Goal: Task Accomplishment & Management: Complete application form

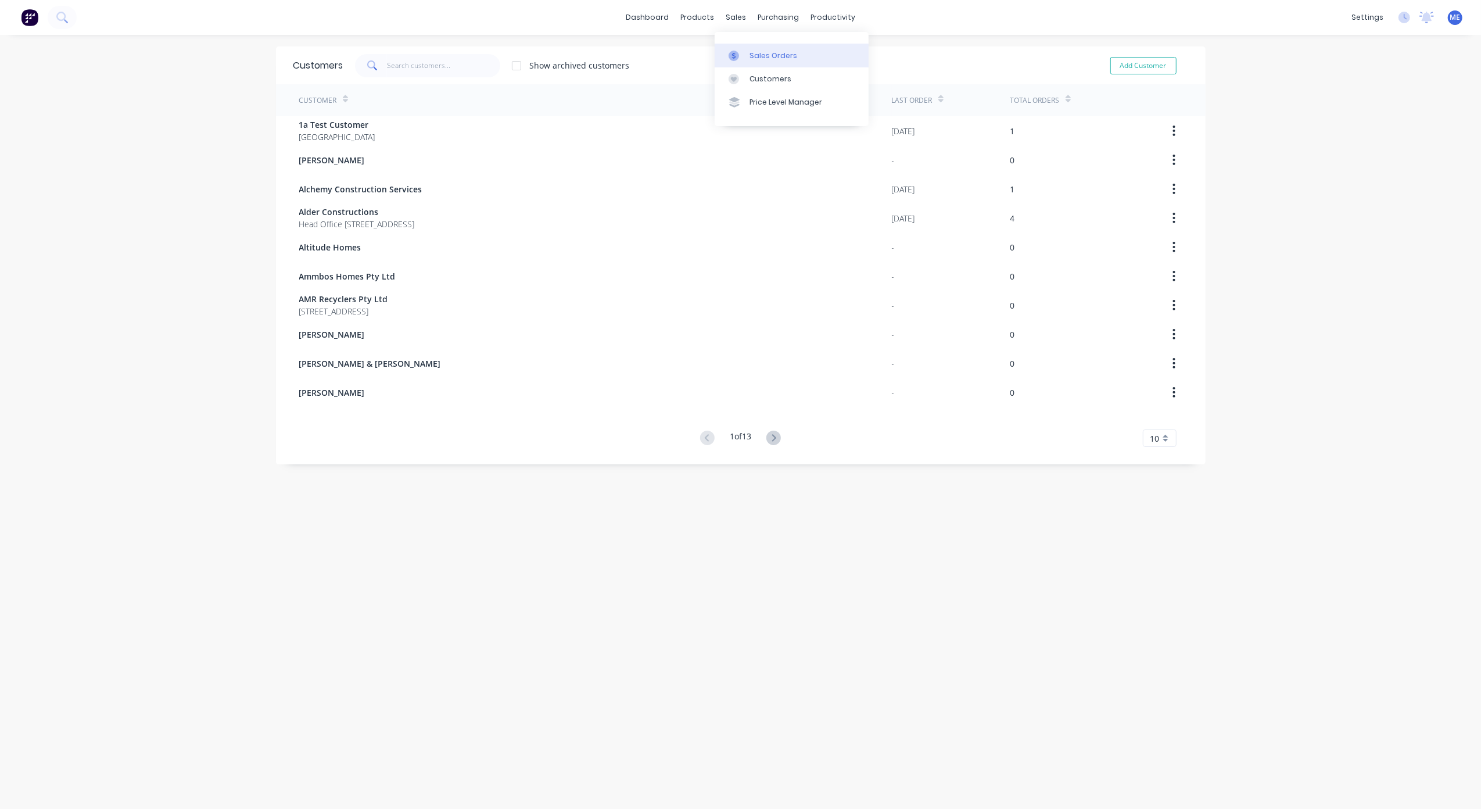
click at [751, 53] on div "Sales Orders" at bounding box center [773, 56] width 48 height 10
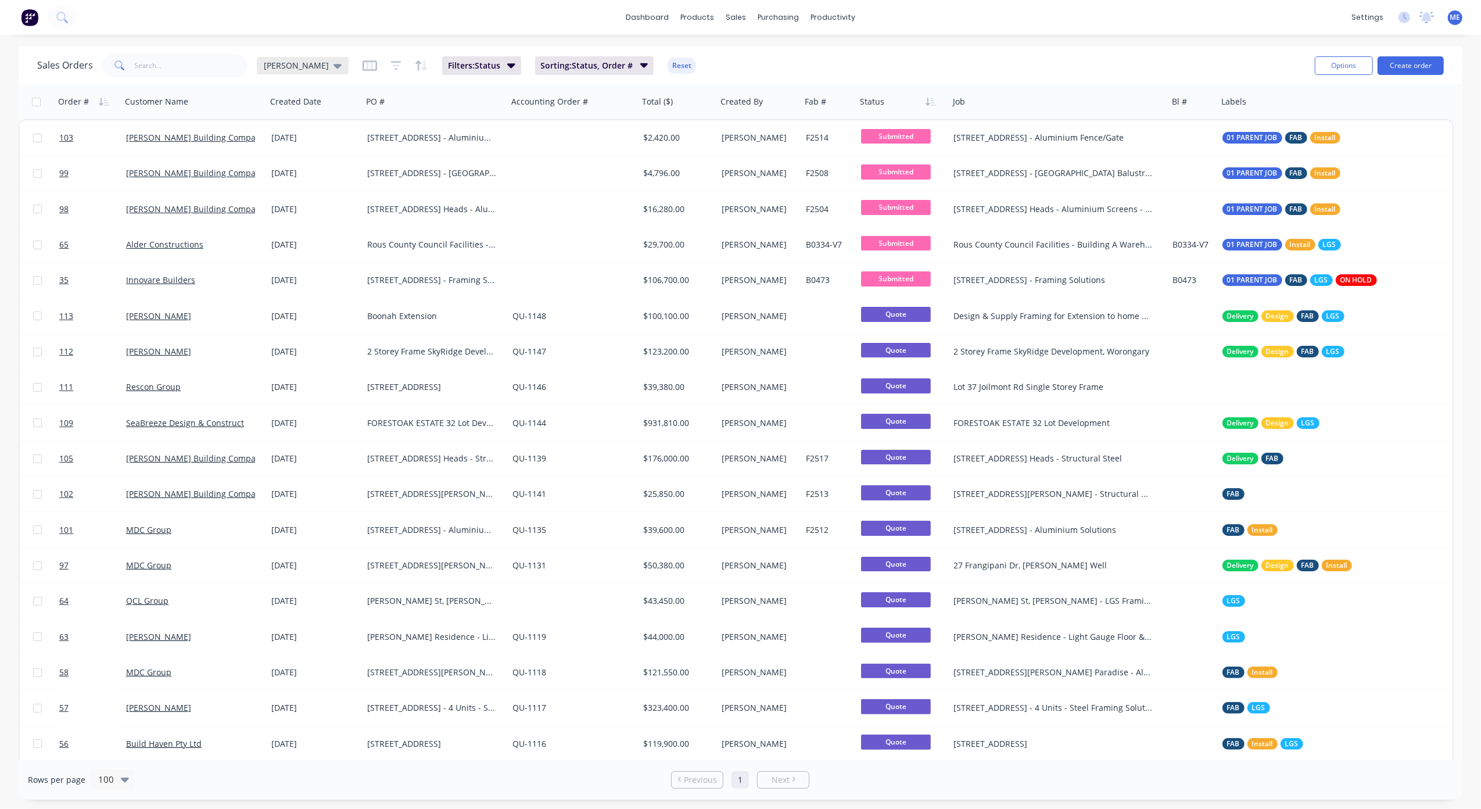
click at [300, 62] on span "[PERSON_NAME]" at bounding box center [296, 65] width 65 height 12
click at [293, 163] on button "None" at bounding box center [326, 163] width 132 height 13
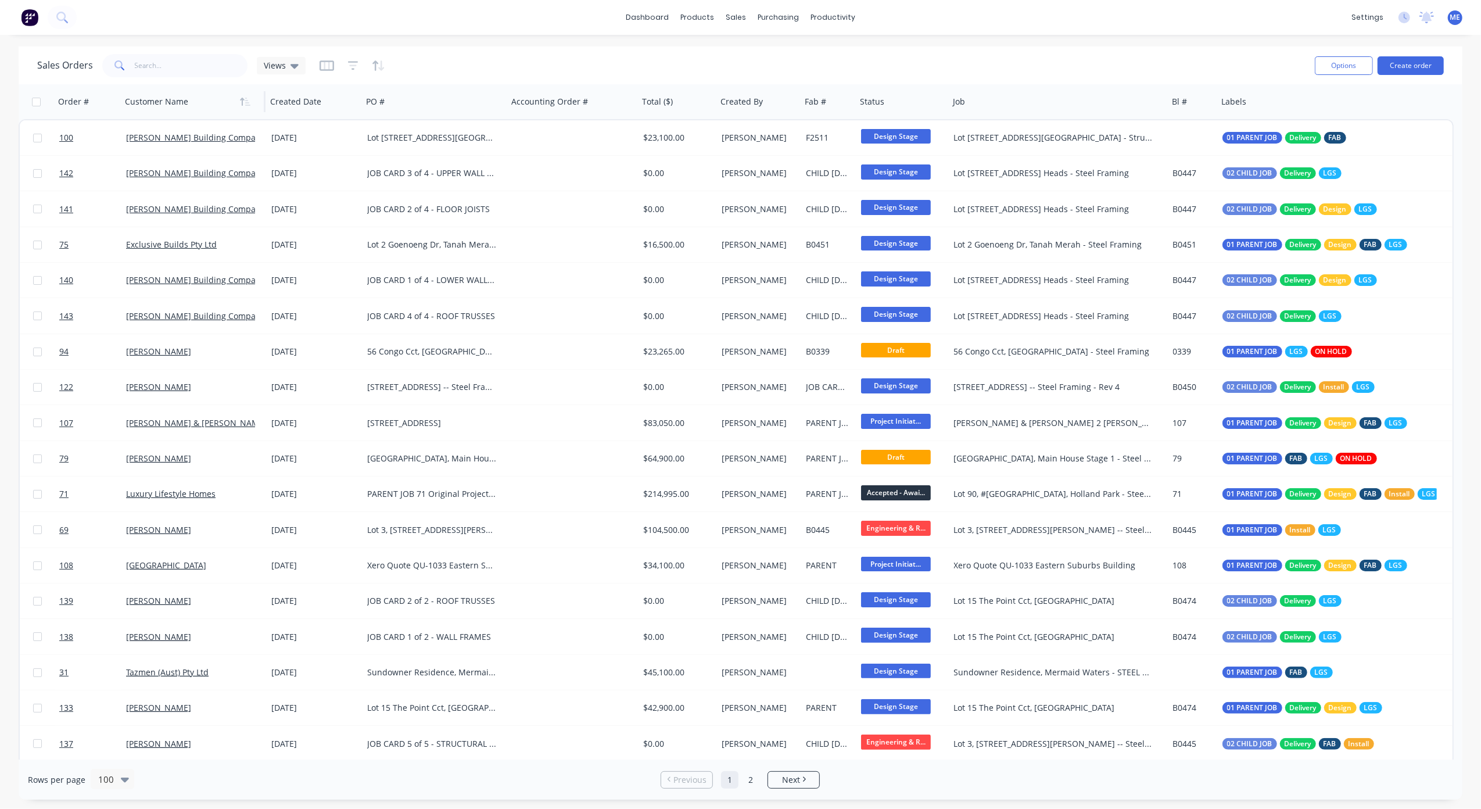
click at [156, 102] on div at bounding box center [189, 101] width 129 height 23
click at [247, 103] on icon "button" at bounding box center [247, 102] width 5 height 8
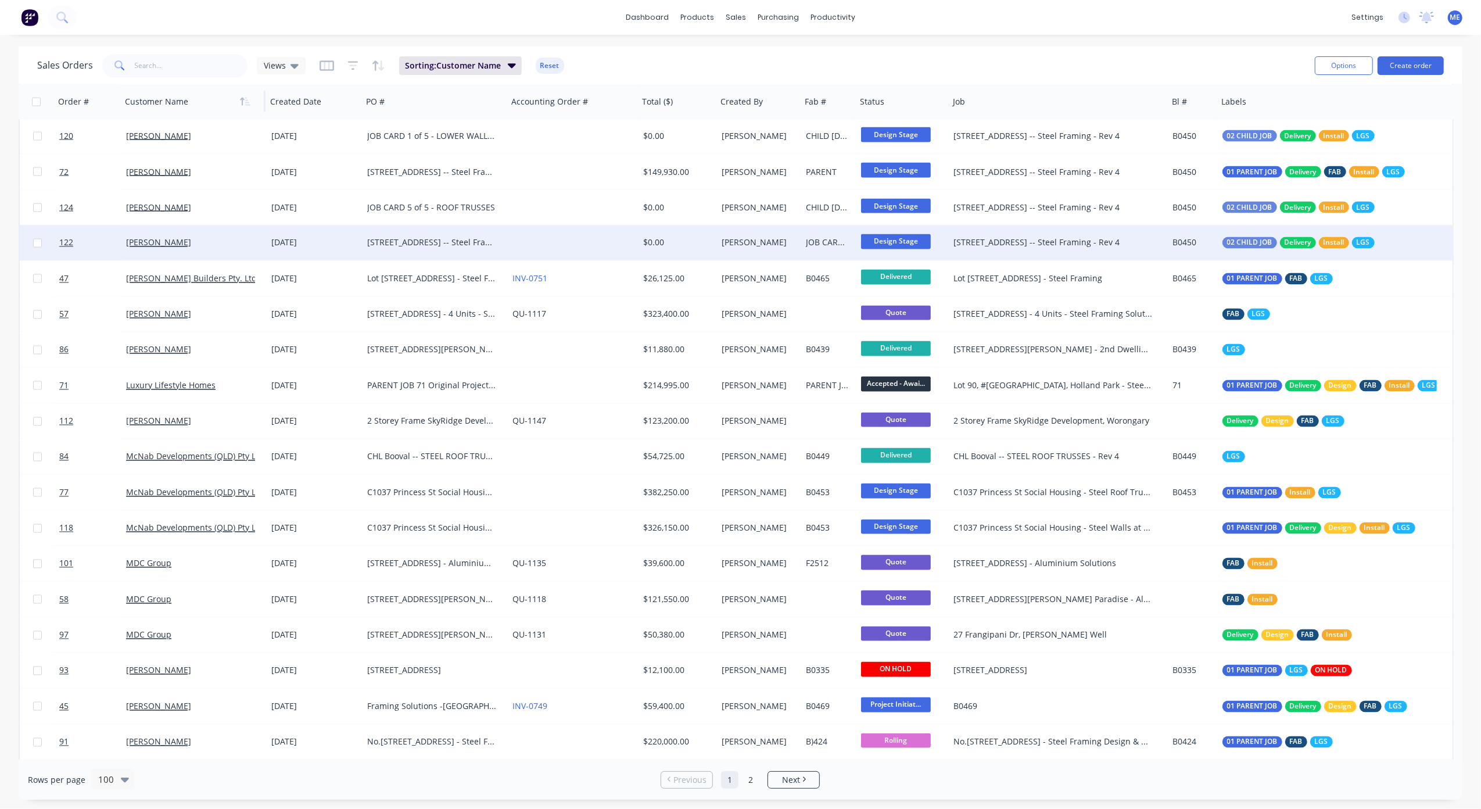
scroll to position [2071, 0]
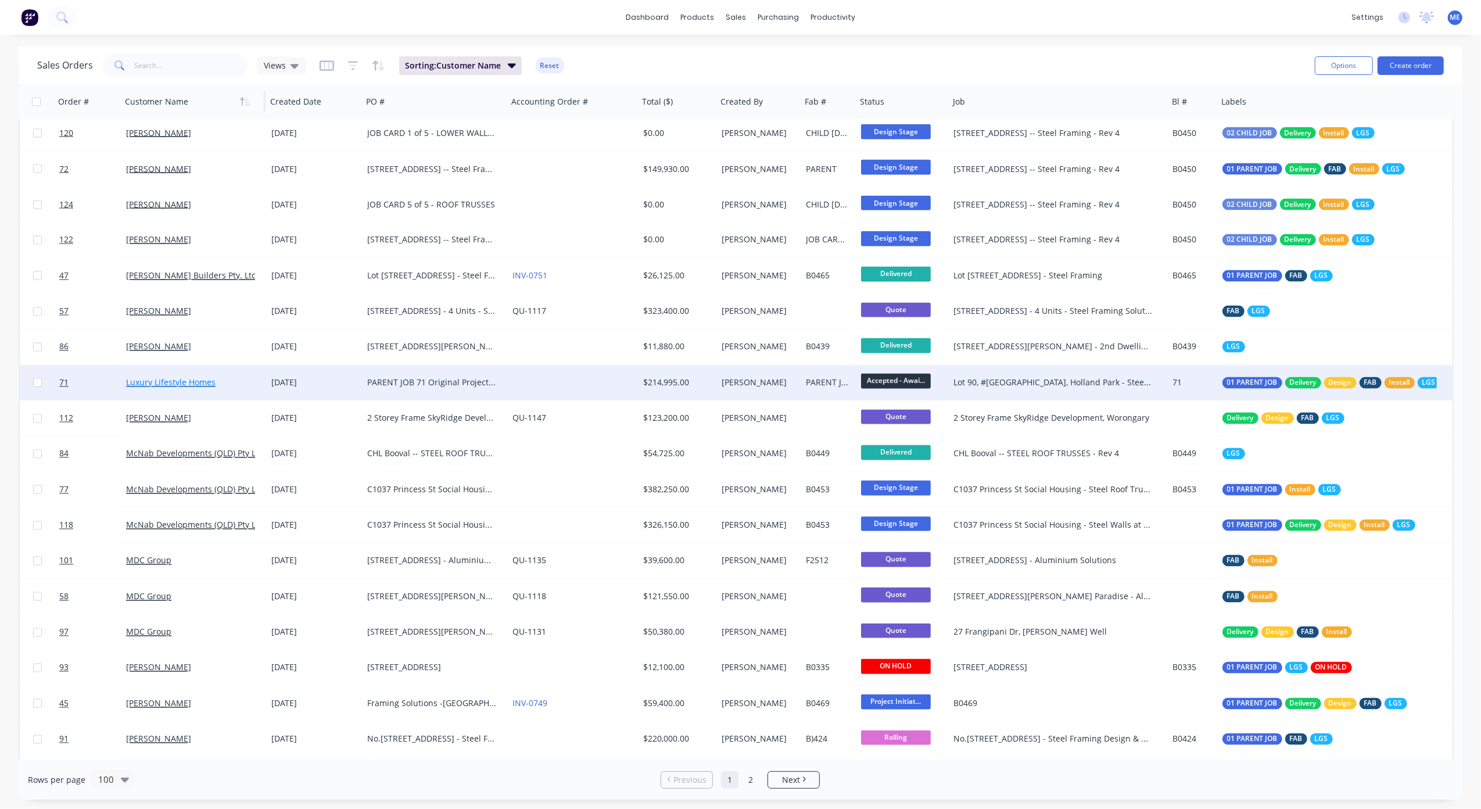
click at [158, 379] on link "Luxury Lifestyle Homes" at bounding box center [170, 382] width 89 height 11
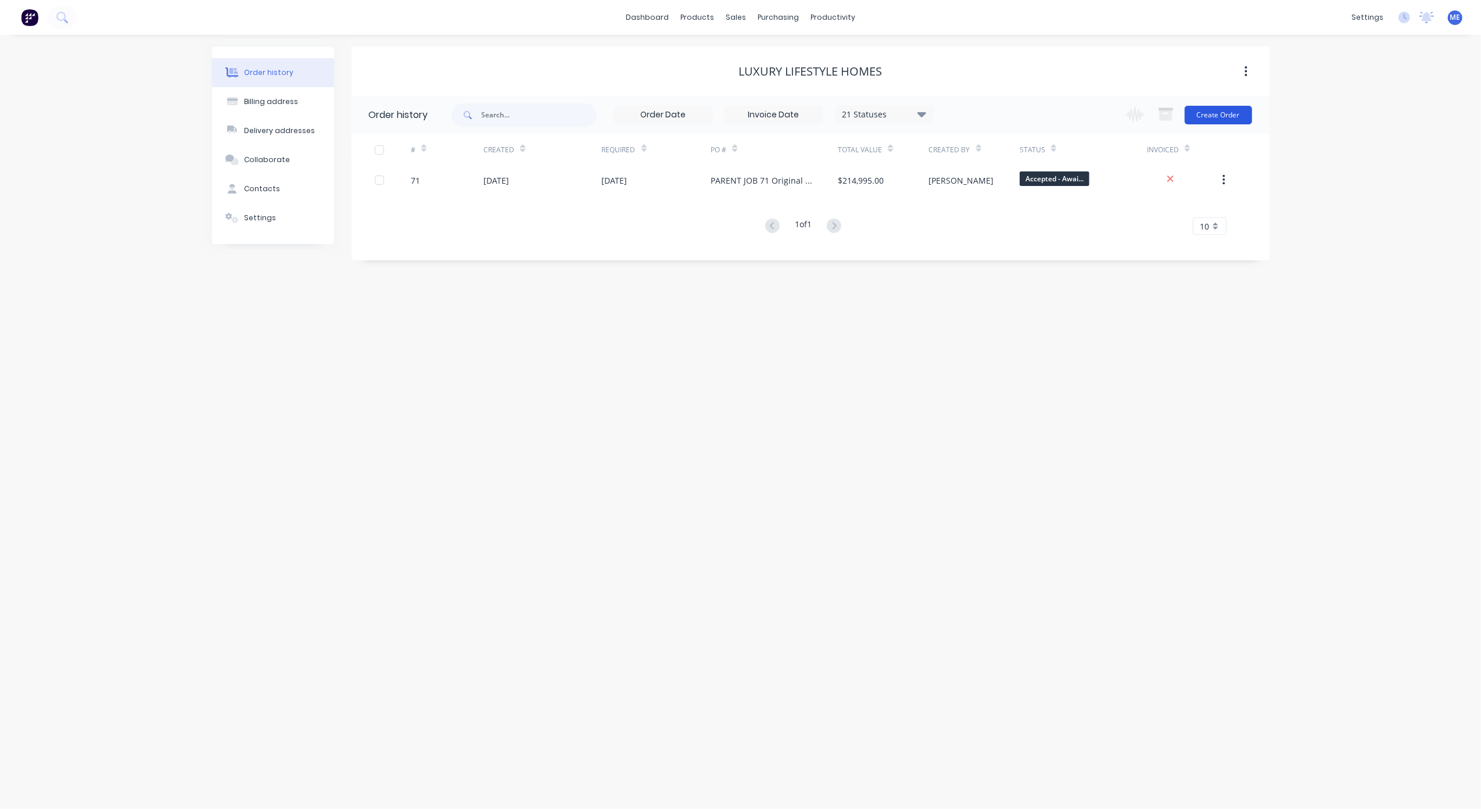
click at [1223, 112] on button "Create Order" at bounding box center [1217, 115] width 67 height 19
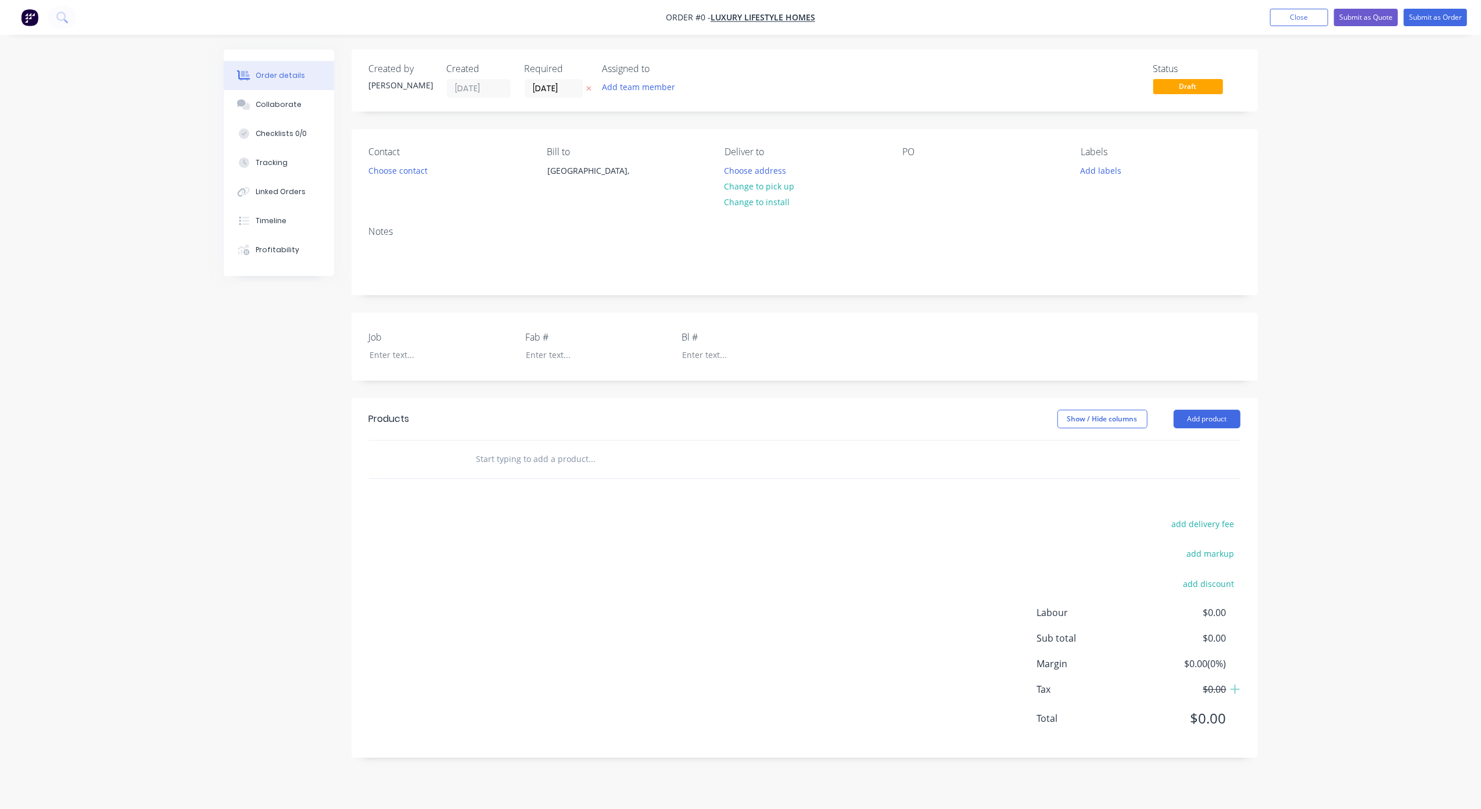
click at [191, 416] on div "Order details Collaborate Checklists 0/0 Tracking Linked Orders Timeline Profit…" at bounding box center [740, 404] width 1481 height 809
click at [188, 402] on div "Order details Collaborate Checklists 0/0 Tracking Linked Orders Timeline Profit…" at bounding box center [740, 404] width 1481 height 809
click at [416, 174] on button "Choose contact" at bounding box center [397, 170] width 71 height 16
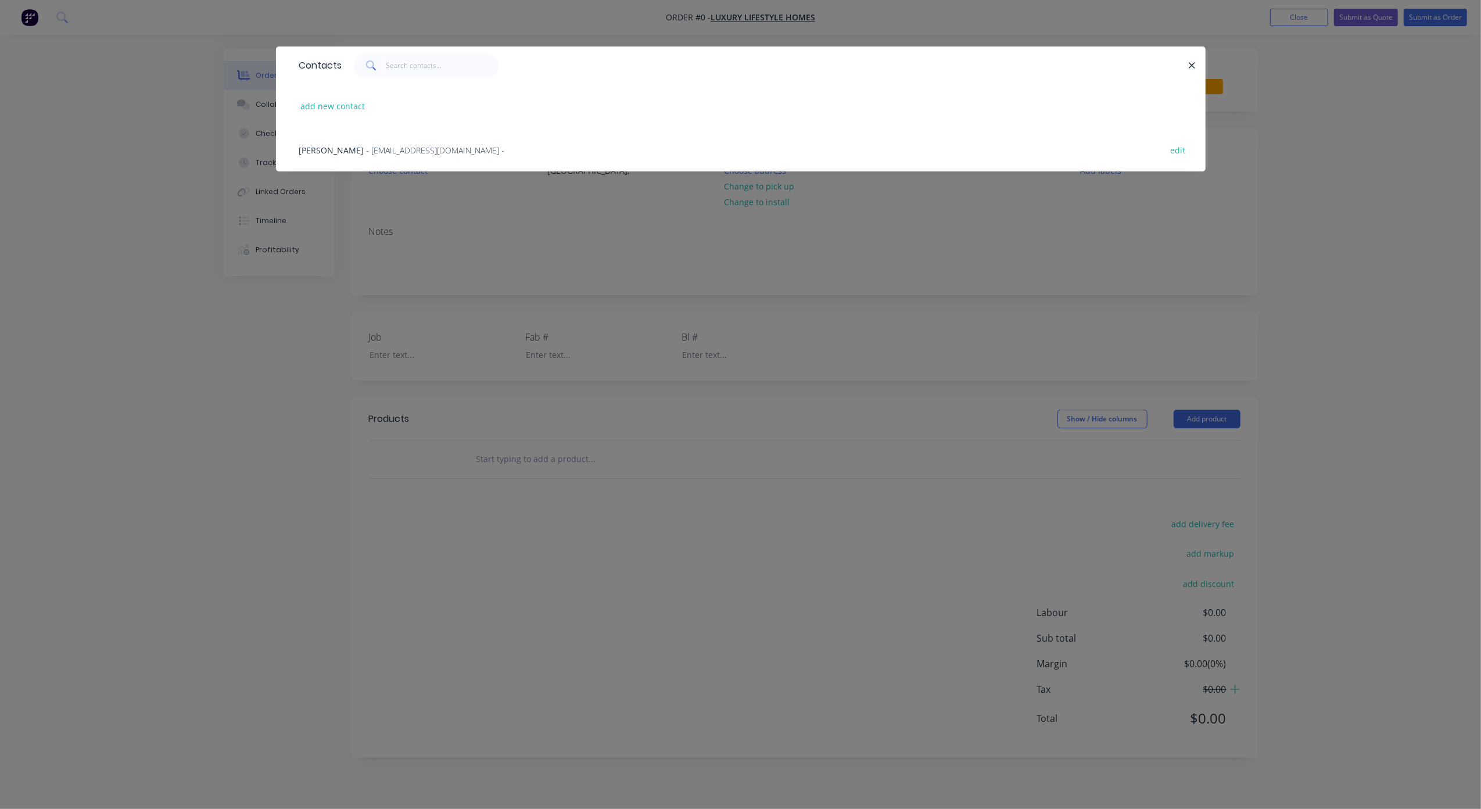
click at [383, 149] on span "- [EMAIL_ADDRESS][DOMAIN_NAME] -" at bounding box center [436, 150] width 138 height 11
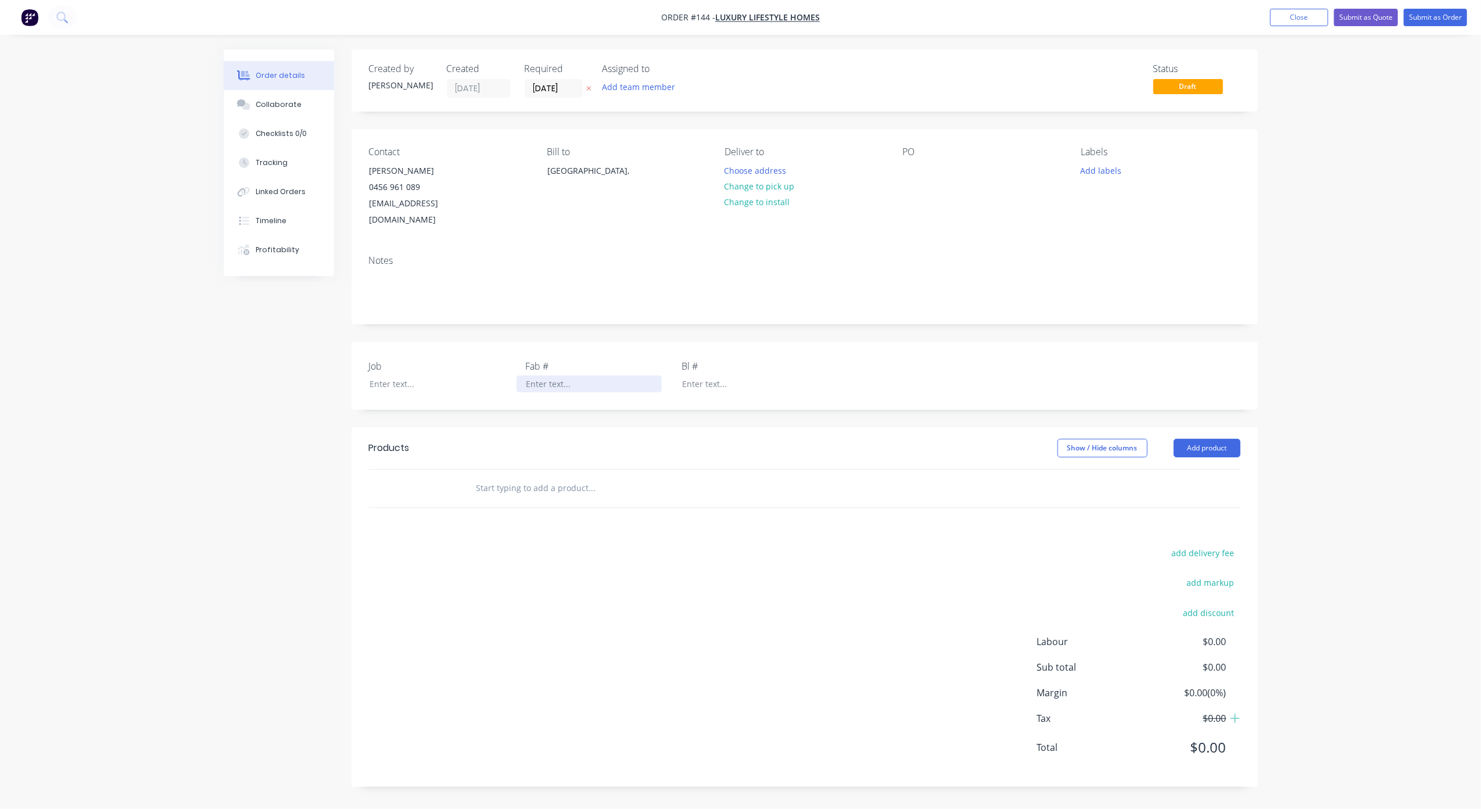
click at [552, 375] on div at bounding box center [588, 383] width 145 height 17
click at [403, 255] on div "Notes" at bounding box center [804, 260] width 871 height 11
click at [383, 246] on div "Notes" at bounding box center [804, 285] width 906 height 78
click at [383, 255] on div "Notes" at bounding box center [804, 260] width 871 height 11
click at [381, 252] on div "Notes" at bounding box center [804, 285] width 906 height 78
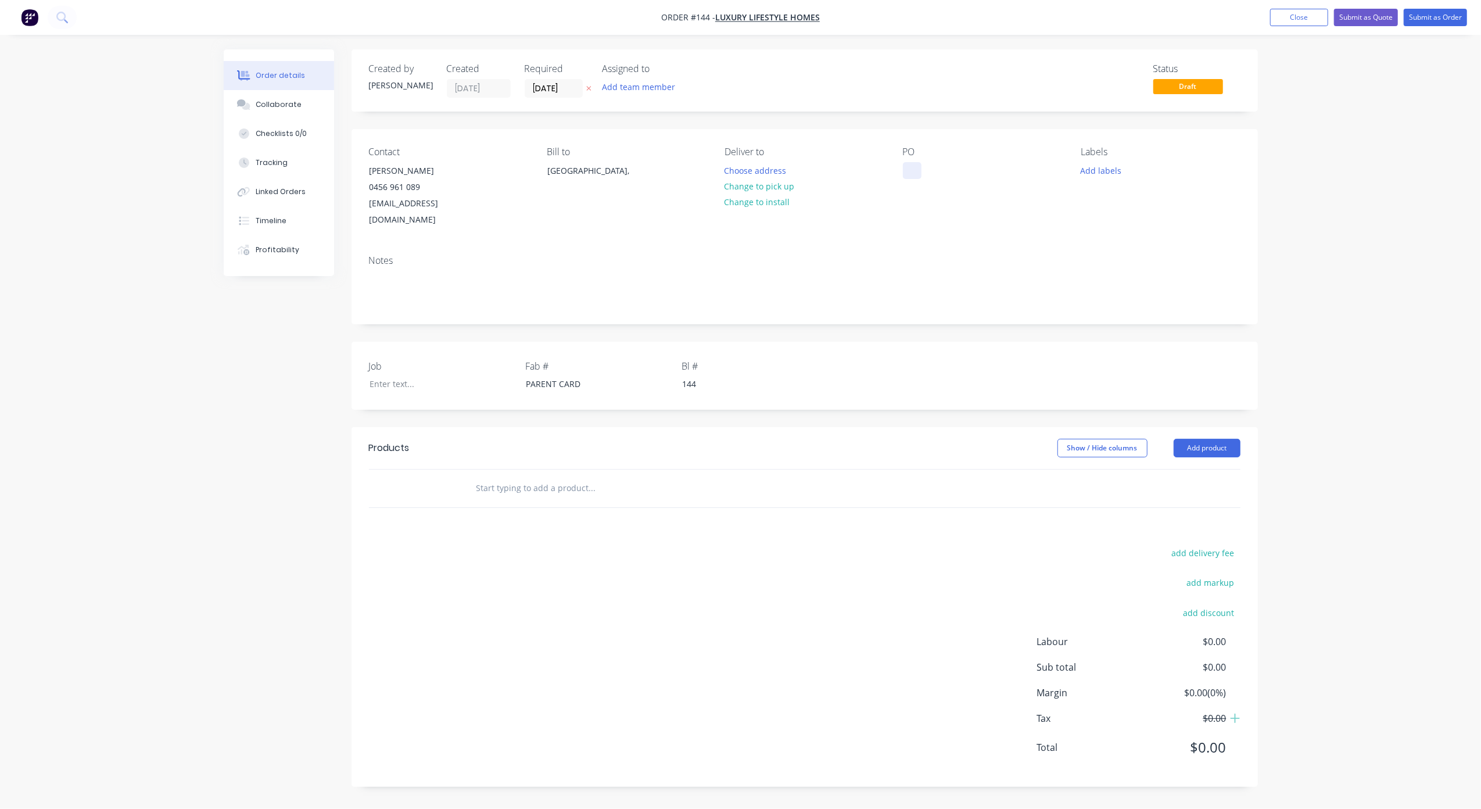
click at [911, 168] on div at bounding box center [912, 170] width 19 height 17
click at [379, 255] on div "Notes" at bounding box center [804, 260] width 871 height 11
click at [398, 251] on div "Notes" at bounding box center [804, 285] width 906 height 78
click at [386, 255] on div "Notes" at bounding box center [804, 260] width 871 height 11
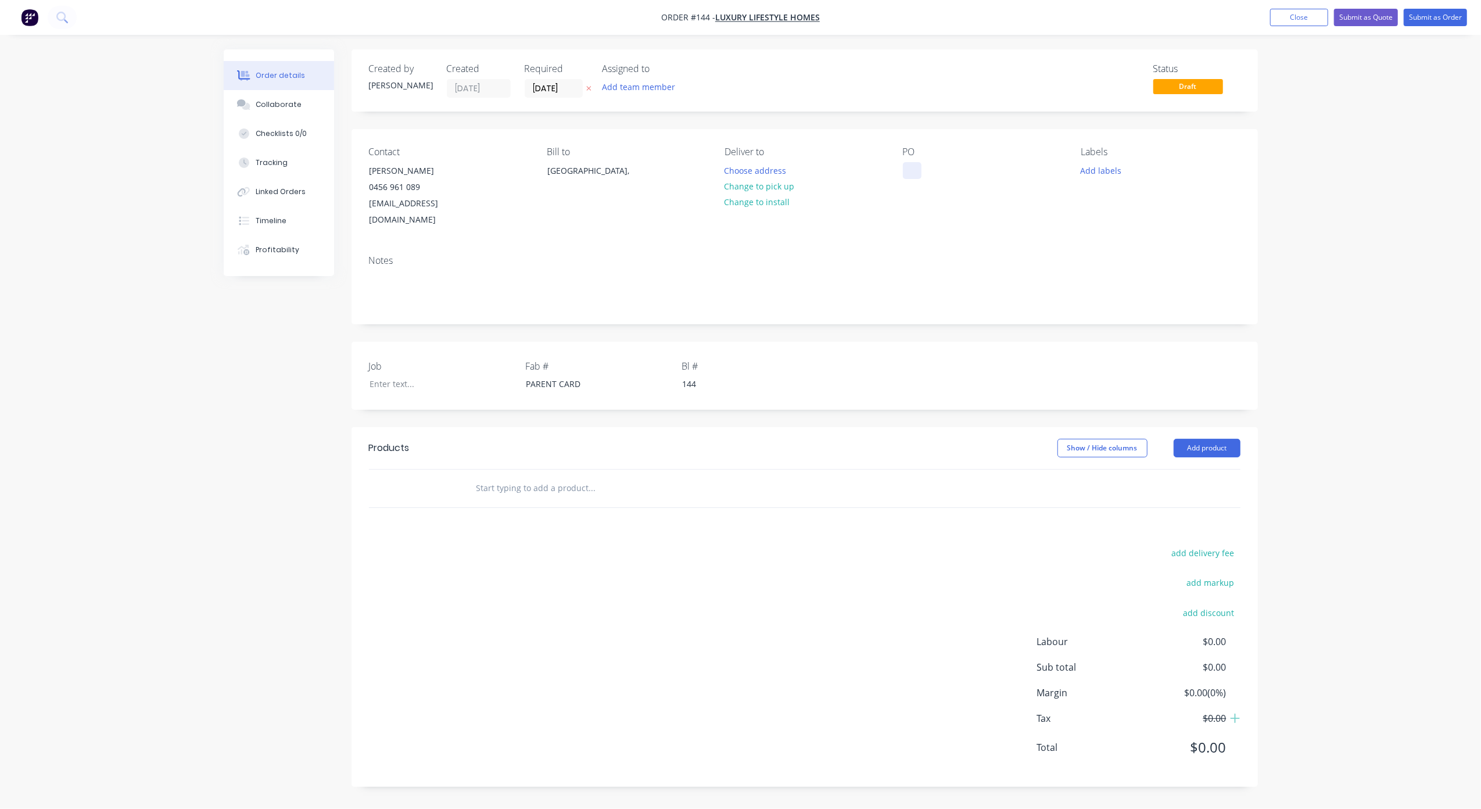
drag, startPoint x: 907, startPoint y: 163, endPoint x: 913, endPoint y: 167, distance: 7.6
click at [907, 163] on div at bounding box center [912, 170] width 19 height 17
click at [405, 375] on div at bounding box center [432, 383] width 145 height 17
click at [569, 175] on div "[GEOGRAPHIC_DATA]," at bounding box center [595, 171] width 96 height 16
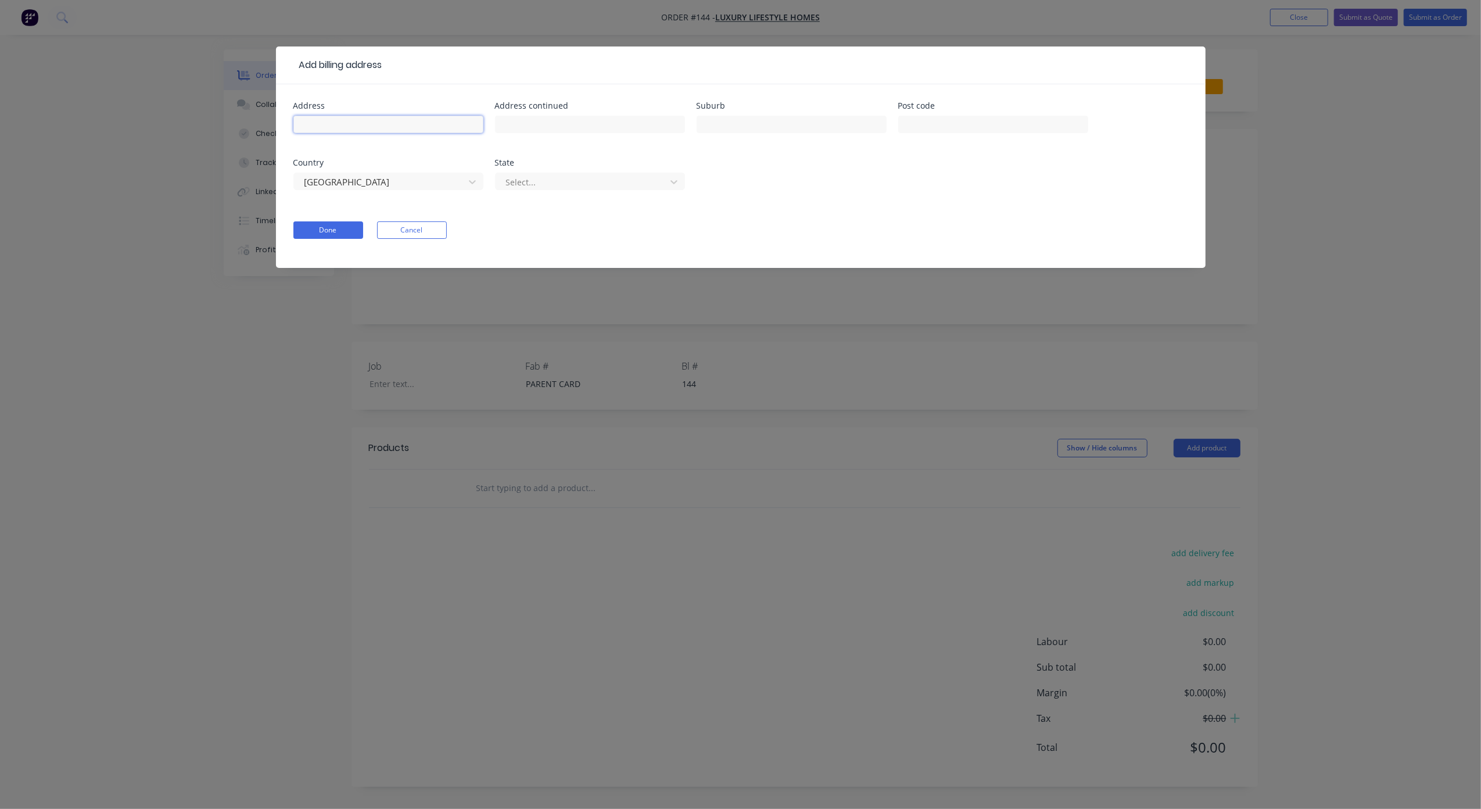
click at [395, 118] on input "text" at bounding box center [388, 124] width 190 height 17
paste input "78-80 Bazeridge Dr [PERSON_NAME]"
click at [403, 124] on input "78-80 Bazeridge Dr [PERSON_NAME]" at bounding box center [388, 124] width 190 height 17
type input "[STREET_ADDRESS]"
click at [744, 124] on input "text" at bounding box center [791, 124] width 190 height 17
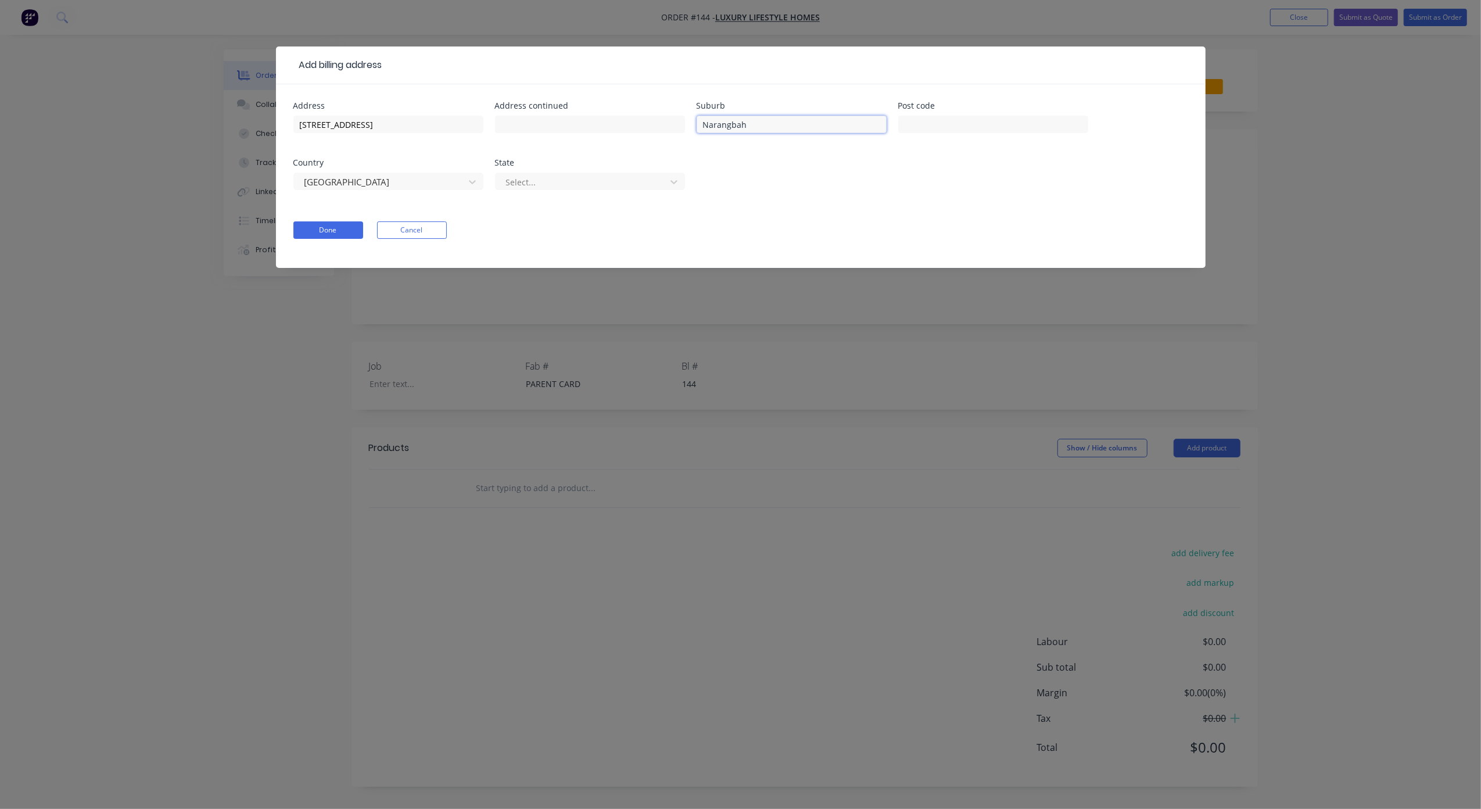
type input "Narangbah"
type input "4504"
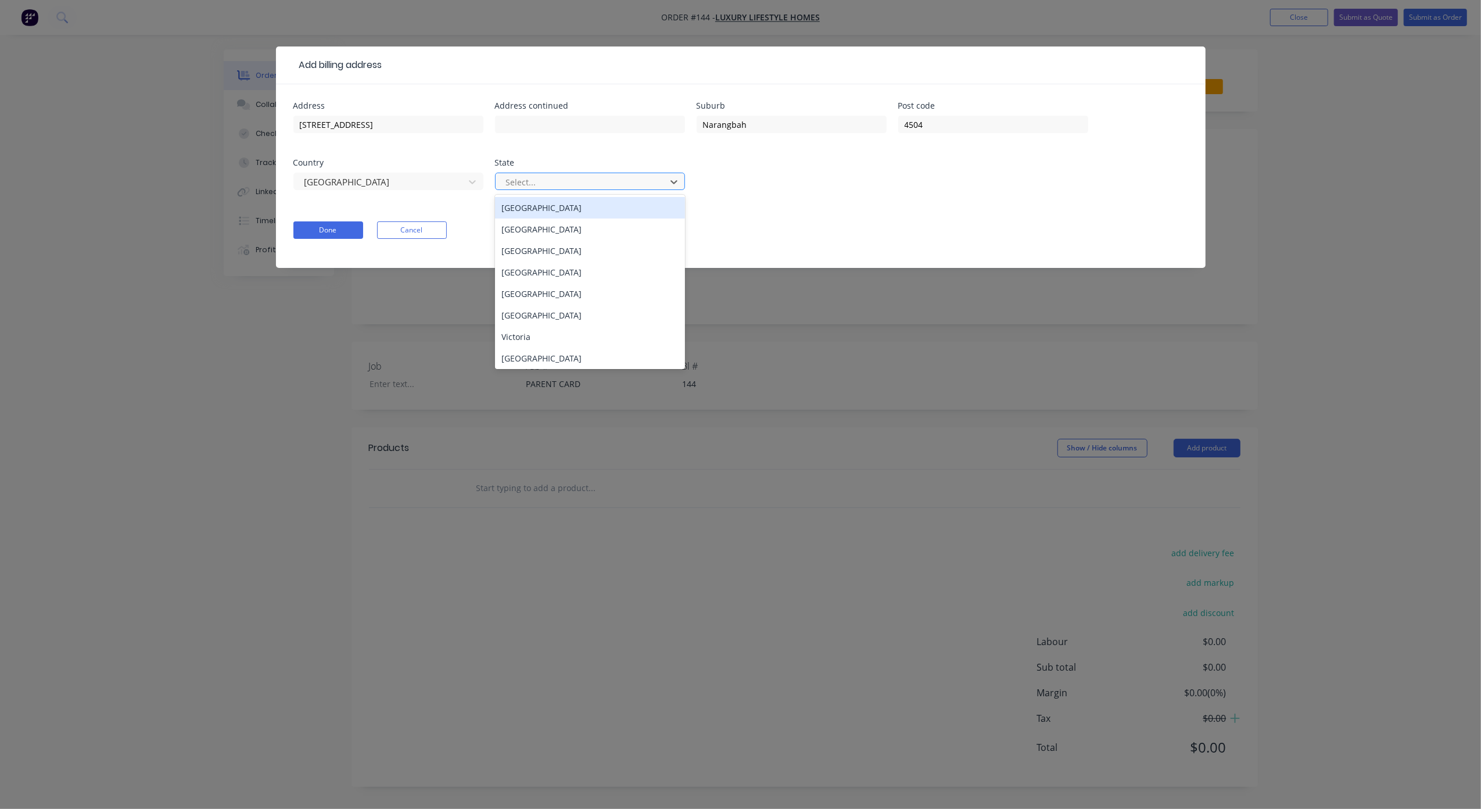
click at [549, 177] on div at bounding box center [582, 182] width 155 height 15
click at [537, 272] on div "[GEOGRAPHIC_DATA]" at bounding box center [590, 271] width 190 height 21
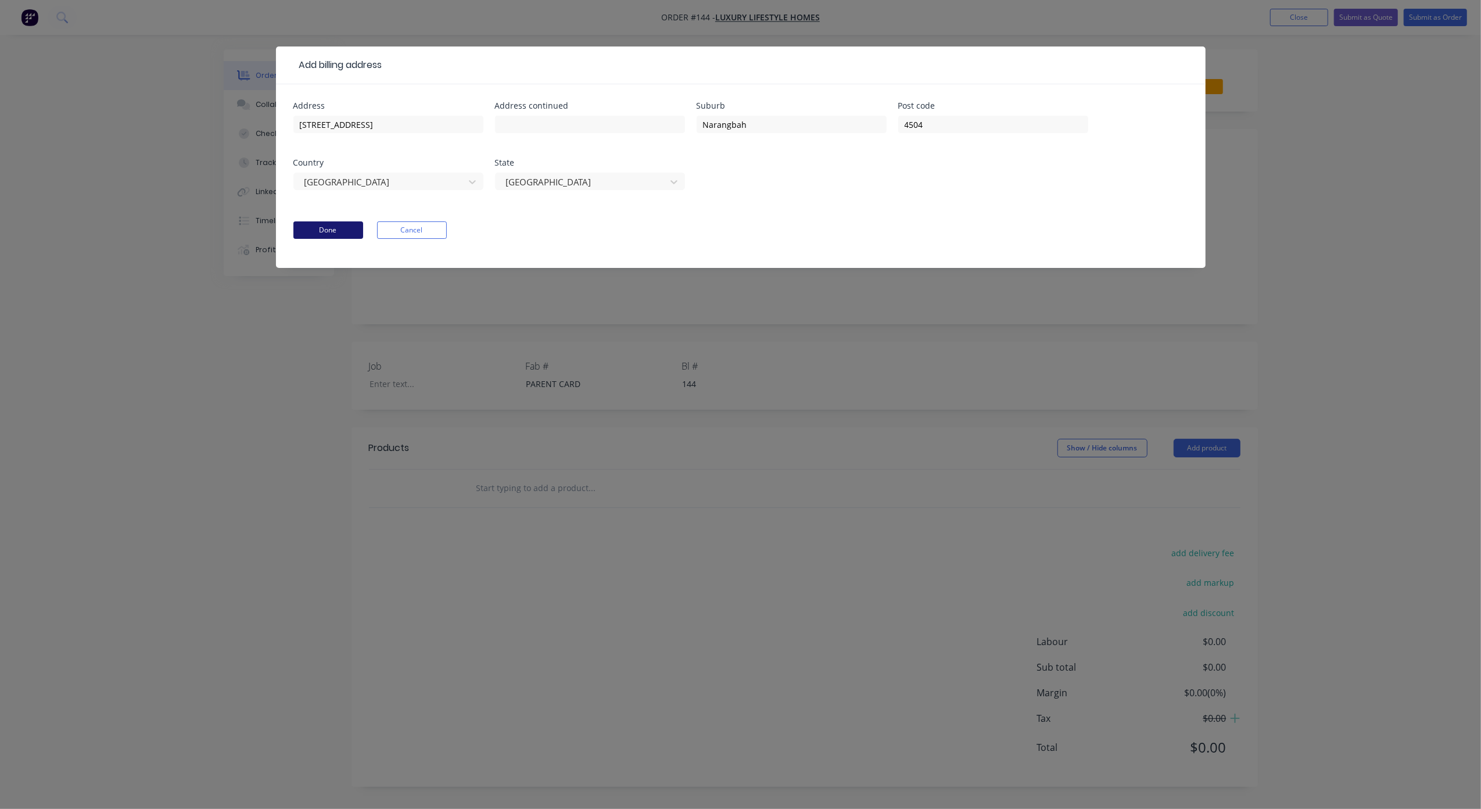
click at [325, 228] on button "Done" at bounding box center [328, 229] width 70 height 17
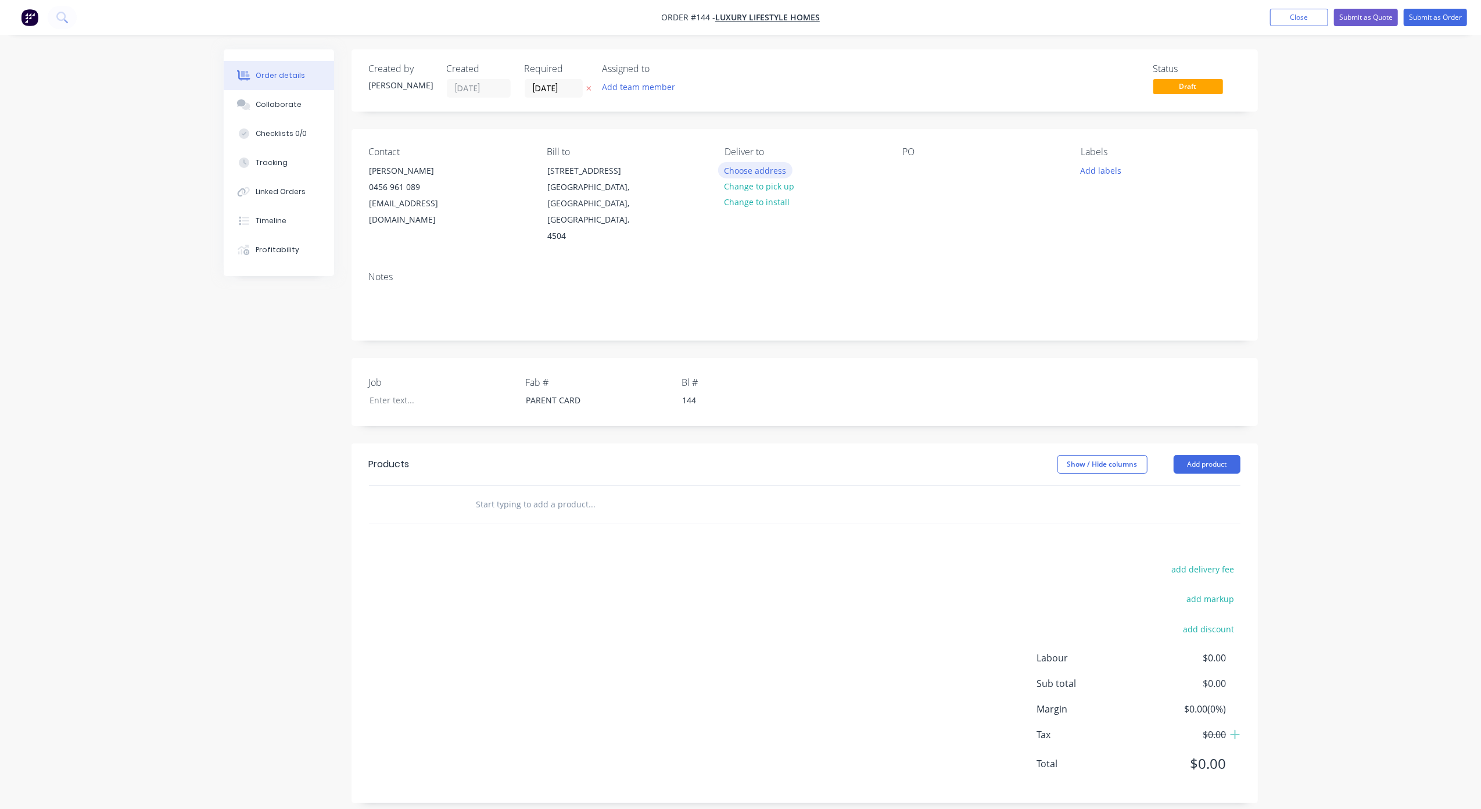
click at [759, 173] on button "Choose address" at bounding box center [755, 170] width 74 height 16
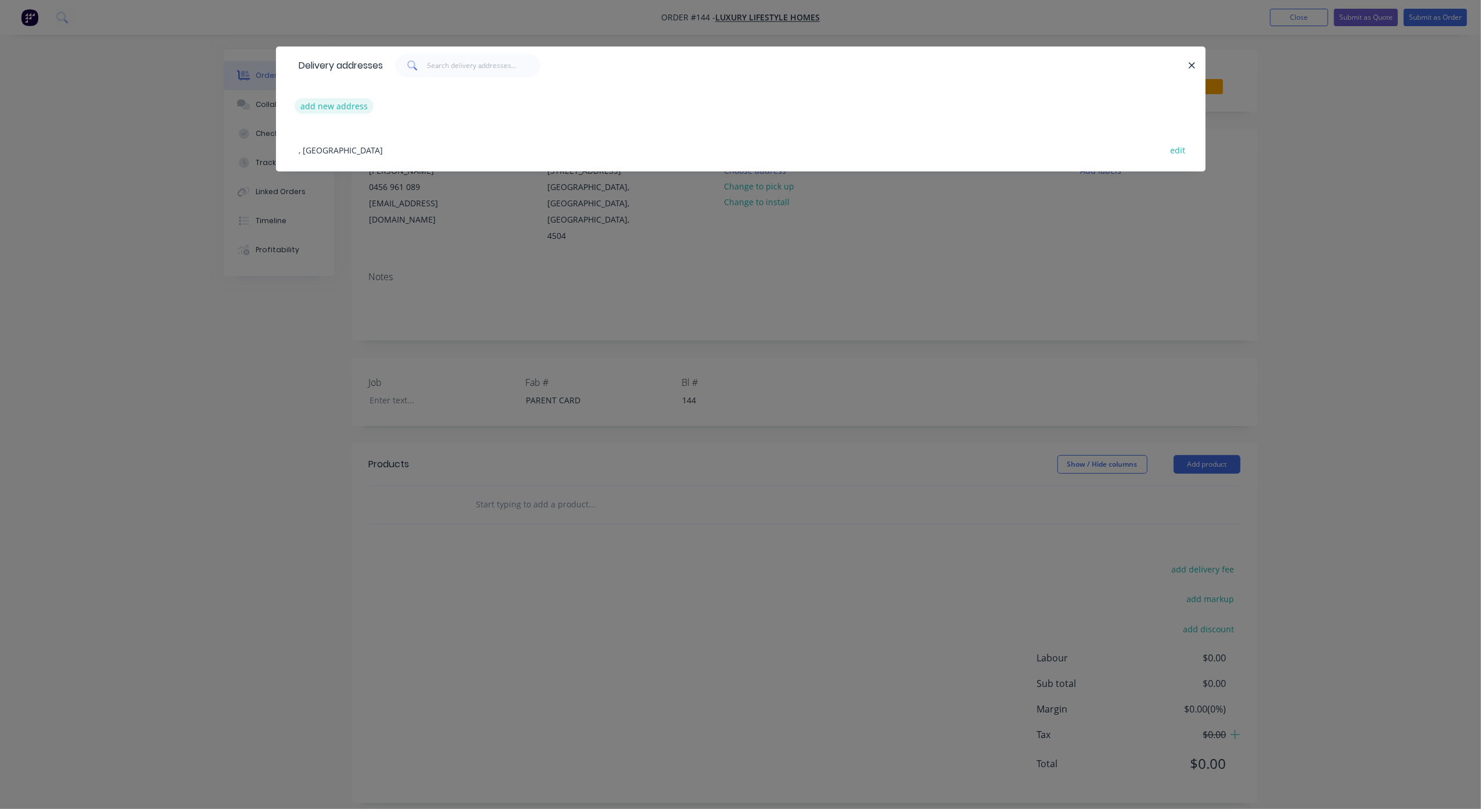
click at [340, 106] on button "add new address" at bounding box center [334, 106] width 80 height 16
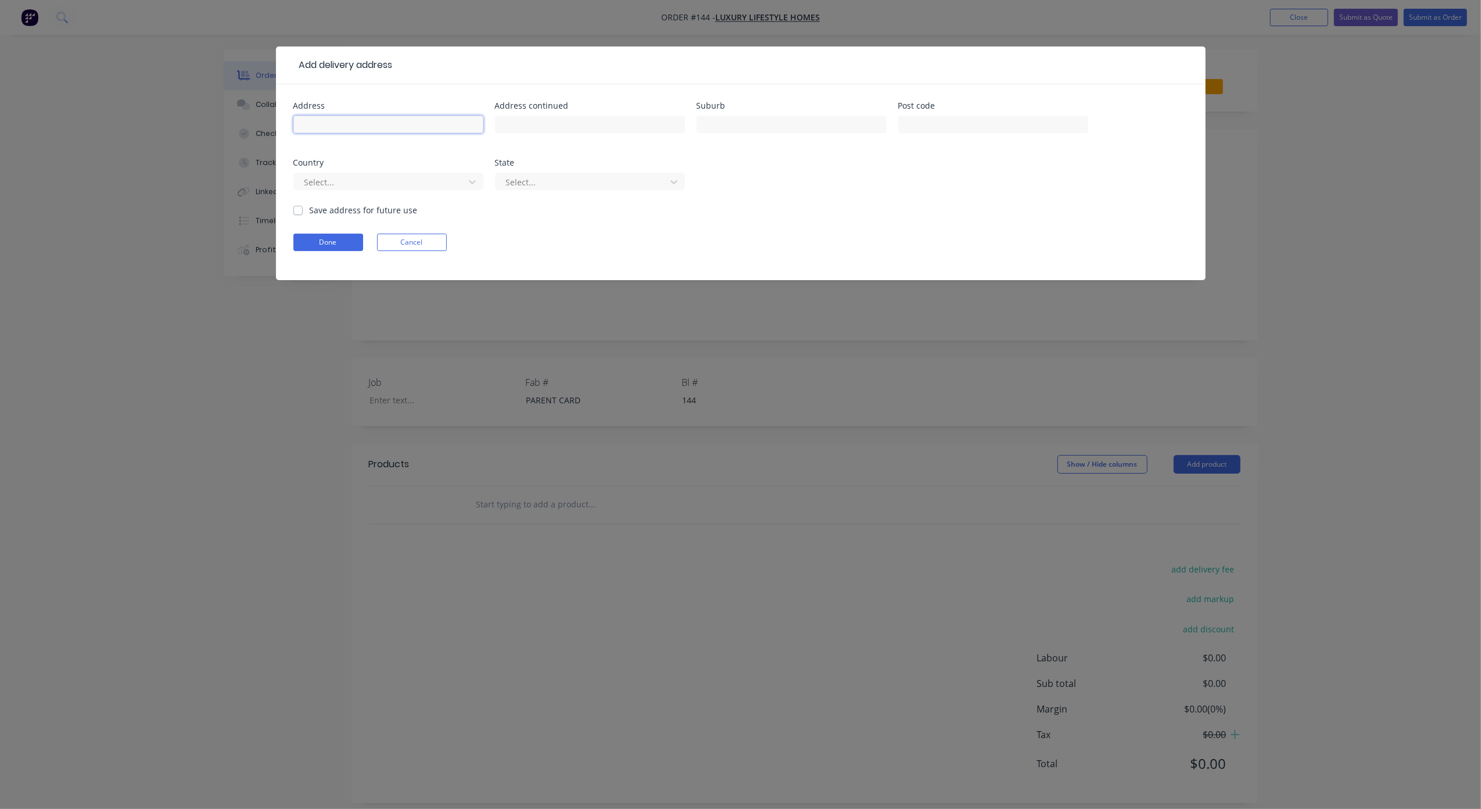
click at [344, 132] on input "text" at bounding box center [388, 124] width 190 height 17
type input "113 Quay Circuit"
type input "[GEOGRAPHIC_DATA]"
type input "4020"
click at [361, 184] on div at bounding box center [380, 182] width 155 height 15
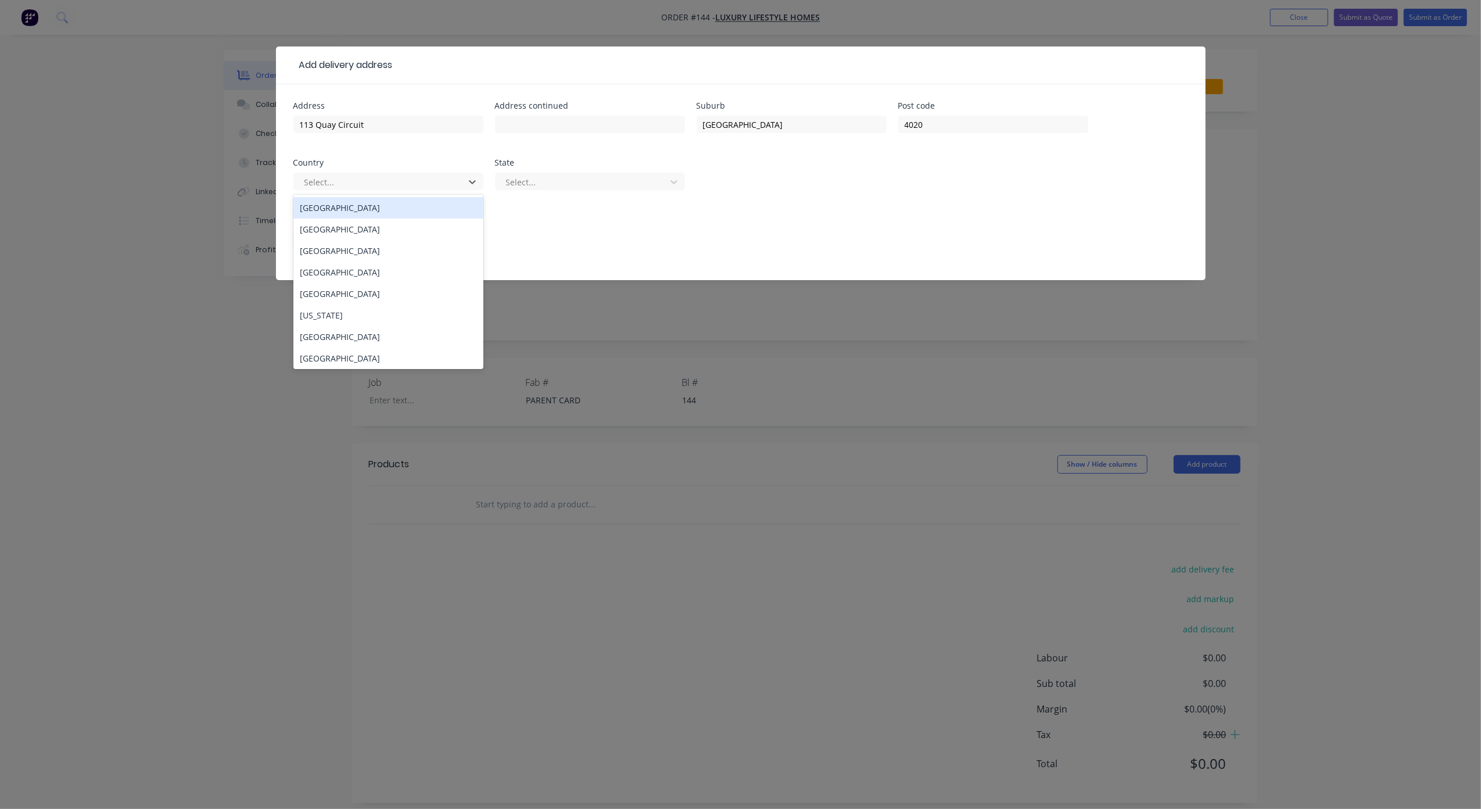
click at [382, 215] on div "[GEOGRAPHIC_DATA]" at bounding box center [388, 207] width 190 height 21
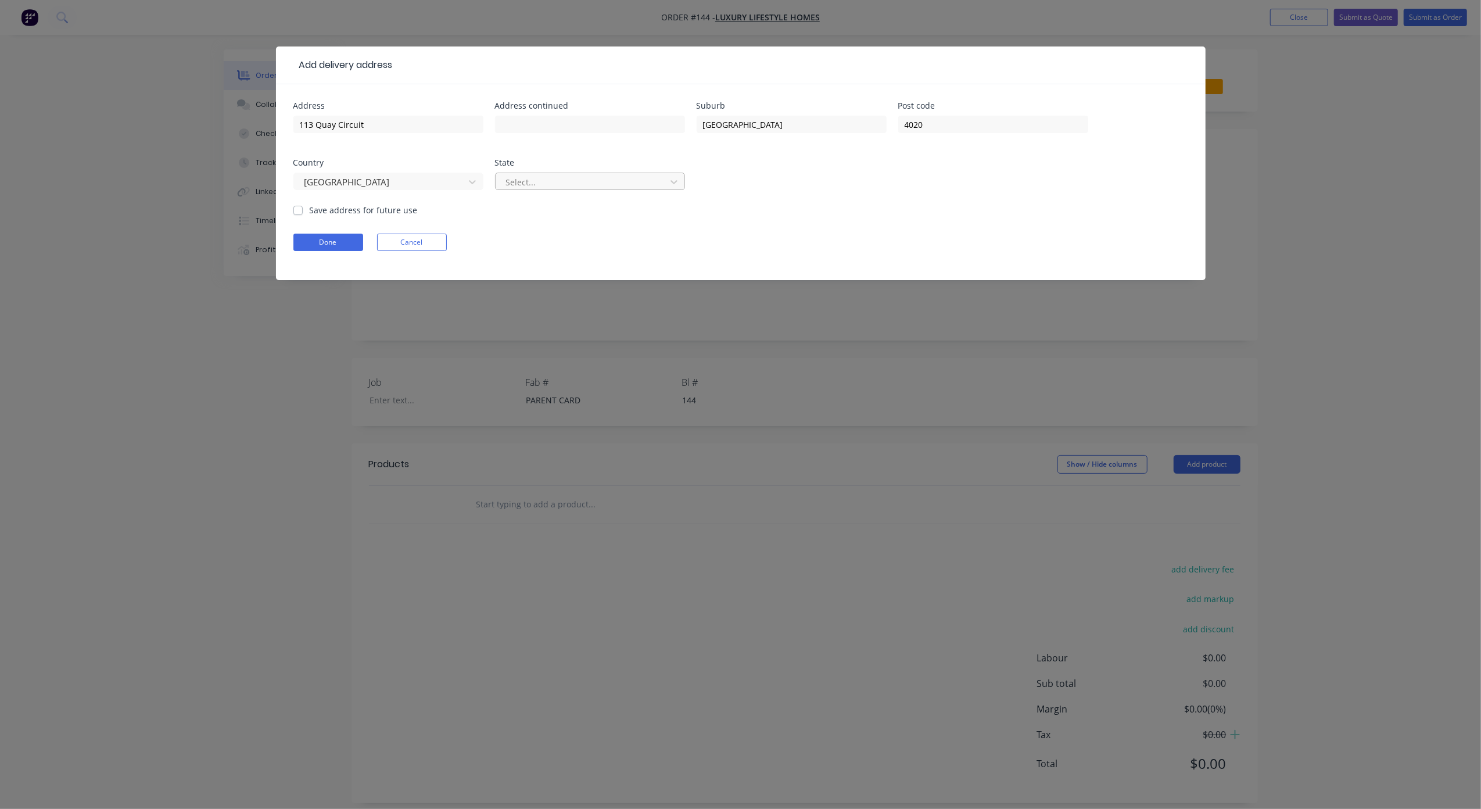
click at [575, 191] on div "Select..." at bounding box center [590, 187] width 190 height 34
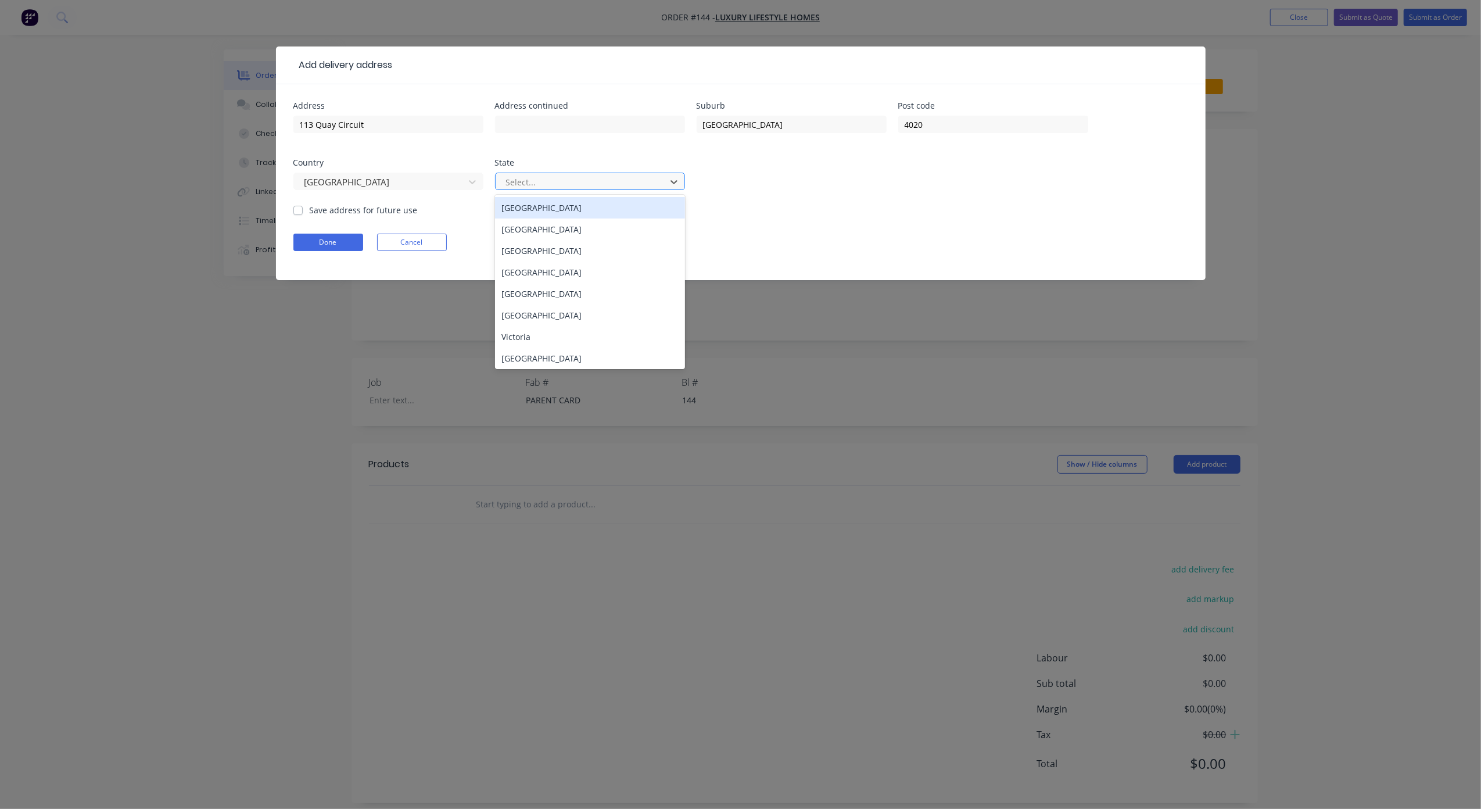
click at [577, 186] on div at bounding box center [582, 182] width 155 height 15
click at [547, 268] on div "[GEOGRAPHIC_DATA]" at bounding box center [590, 271] width 190 height 21
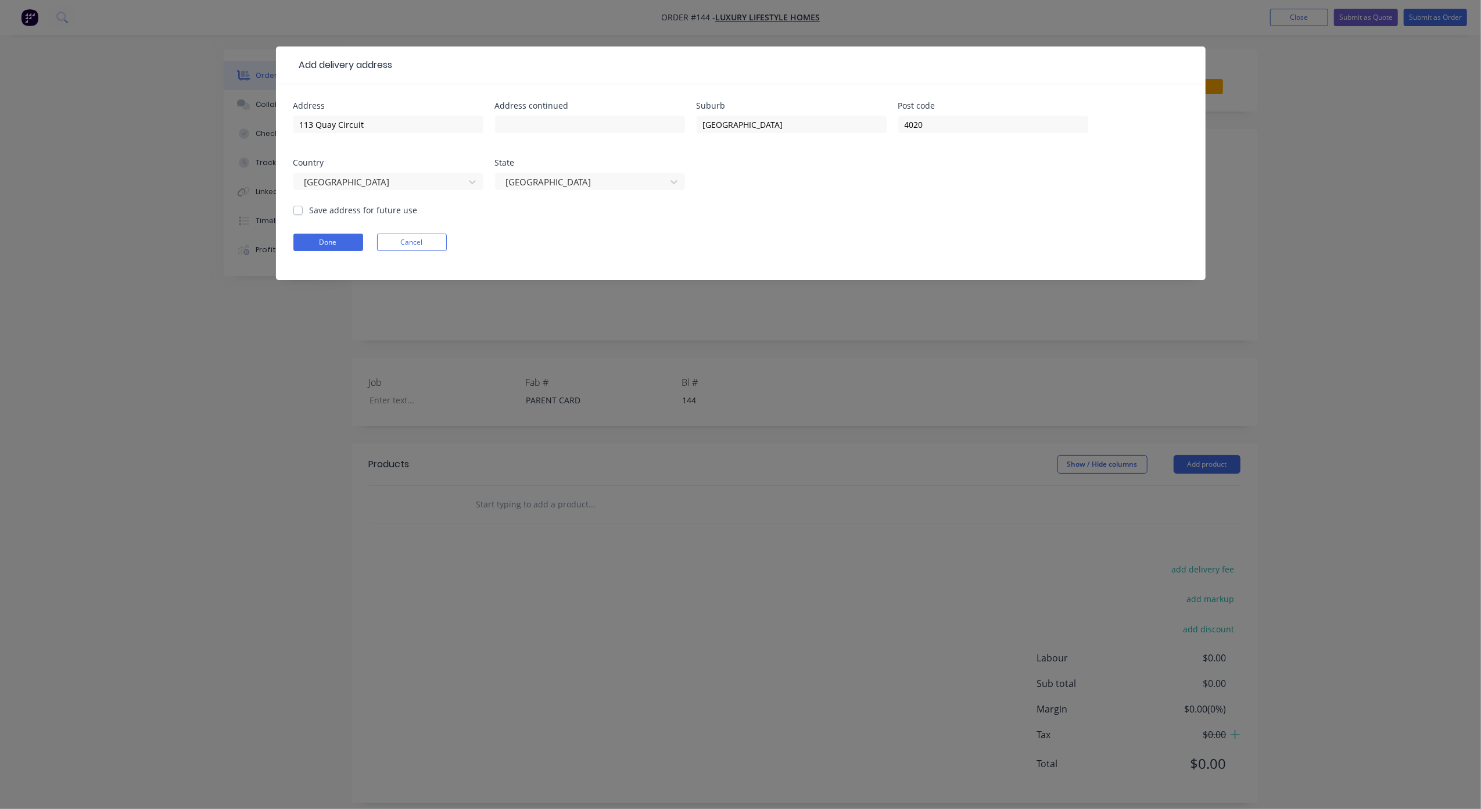
click at [344, 211] on label "Save address for future use" at bounding box center [364, 210] width 108 height 12
click at [303, 211] on input "Save address for future use" at bounding box center [297, 209] width 9 height 11
checkbox input "true"
click at [342, 240] on button "Done" at bounding box center [328, 241] width 70 height 17
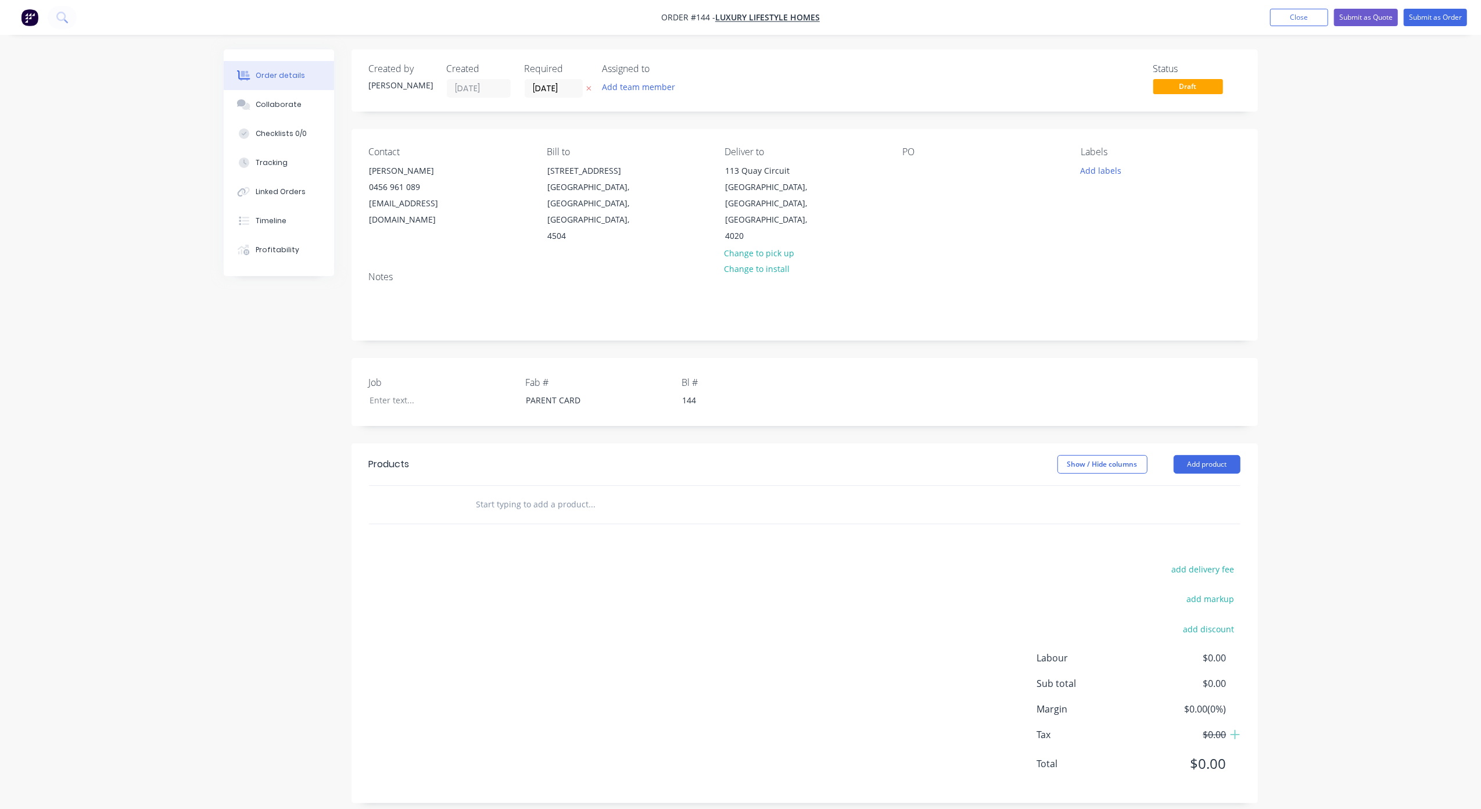
click at [235, 368] on div "Created by [PERSON_NAME] Created [DATE] Required [DATE] Assigned to Add team me…" at bounding box center [741, 434] width 1034 height 771
click at [910, 174] on div at bounding box center [912, 170] width 19 height 17
click at [1105, 172] on button "Add labels" at bounding box center [1100, 170] width 53 height 16
click at [1102, 275] on div at bounding box center [1101, 274] width 23 height 23
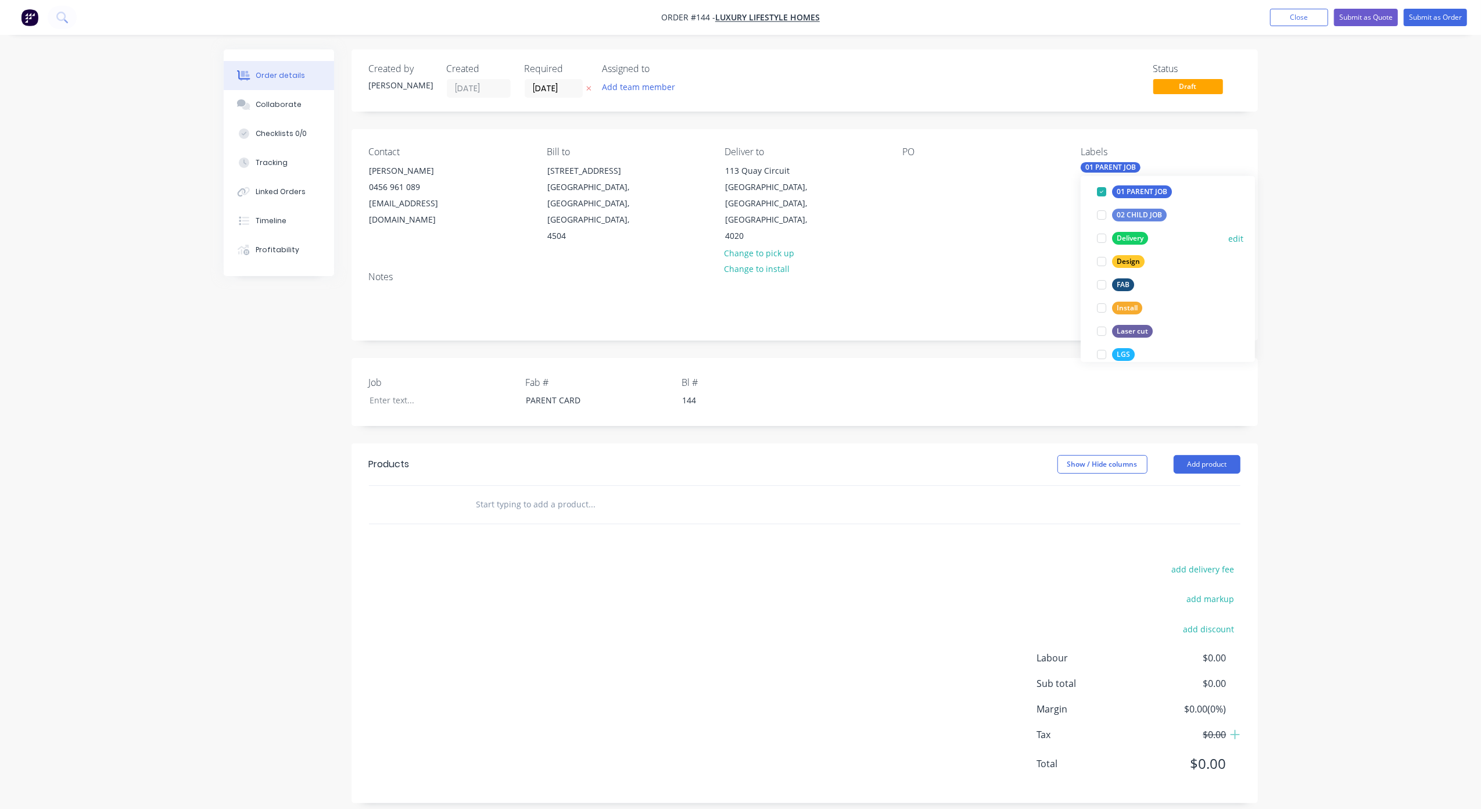
click at [1099, 240] on div at bounding box center [1101, 238] width 23 height 23
click at [1101, 261] on div at bounding box center [1101, 261] width 23 height 23
click at [1098, 289] on div at bounding box center [1101, 284] width 23 height 23
click at [1104, 324] on div at bounding box center [1101, 322] width 23 height 23
click at [1102, 365] on div at bounding box center [1101, 368] width 23 height 23
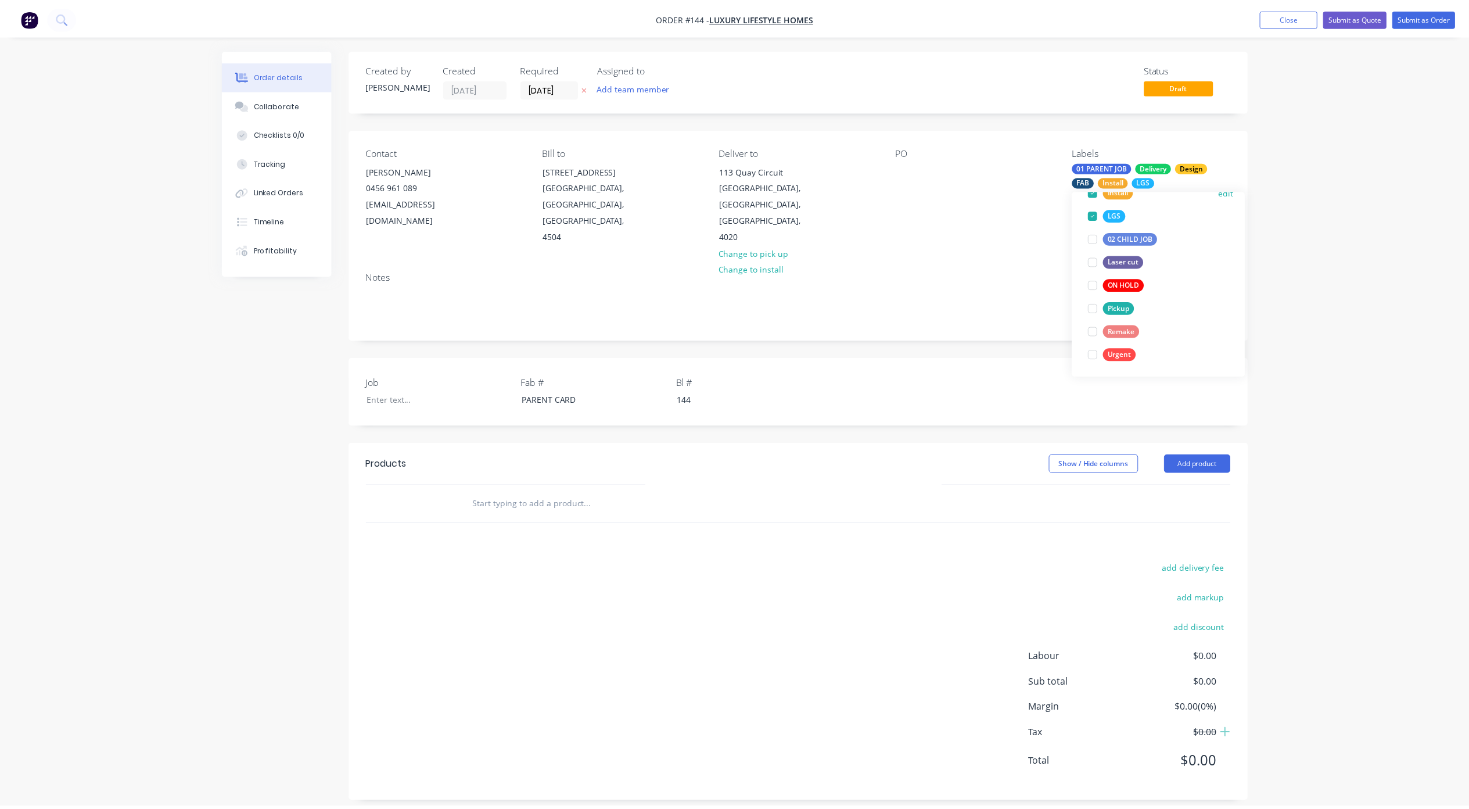
scroll to position [186, 0]
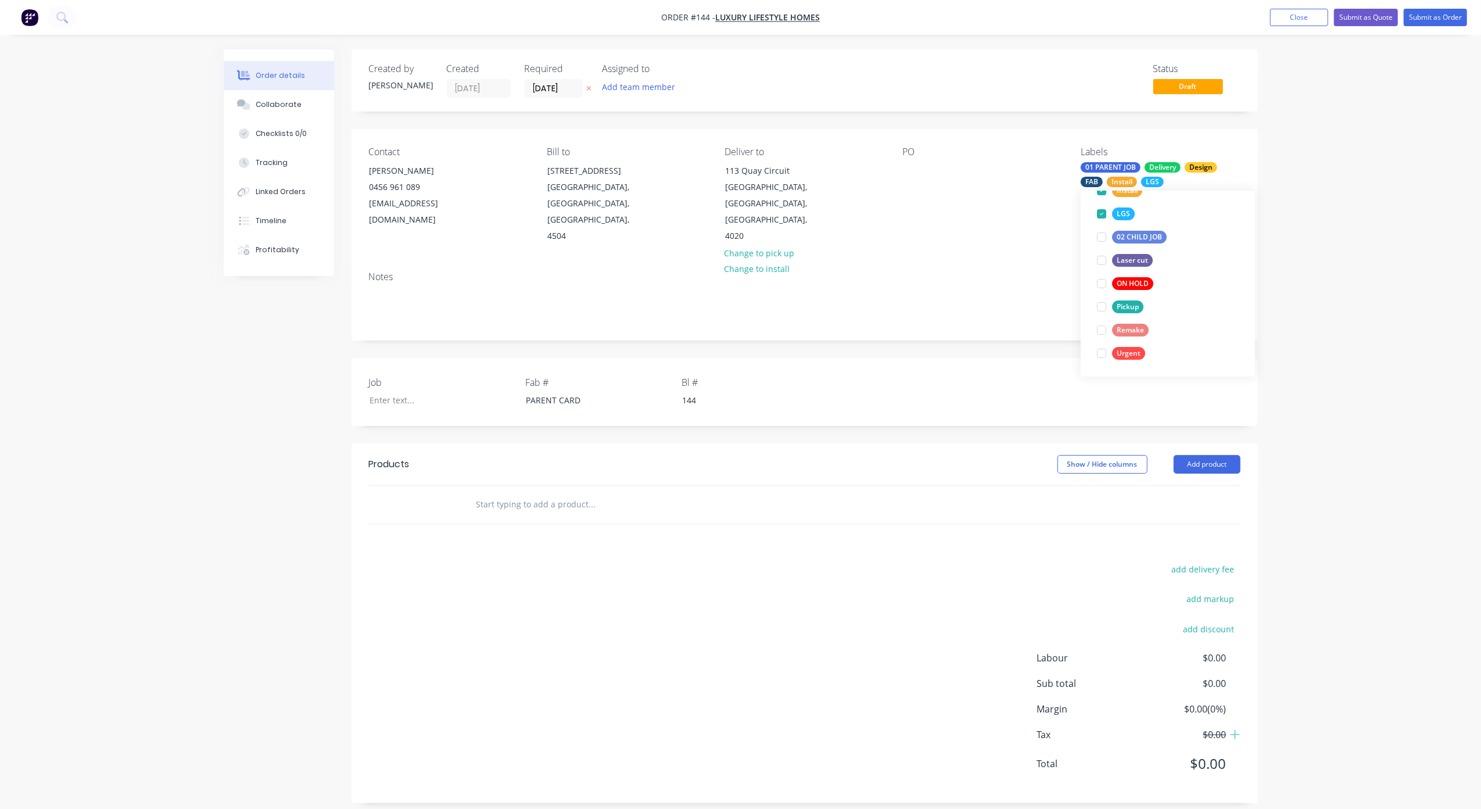
click at [1343, 199] on div "Order details Collaborate Checklists 0/0 Tracking Linked Orders Timeline Profit…" at bounding box center [740, 410] width 1481 height 820
click at [1368, 186] on div "Order details Collaborate Checklists 0/0 Tracking Linked Orders Timeline Profit…" at bounding box center [740, 410] width 1481 height 820
click at [1343, 189] on div "Order details Collaborate Checklists 0/0 Tracking Linked Orders Timeline Profit…" at bounding box center [740, 410] width 1481 height 820
click at [911, 168] on div at bounding box center [912, 170] width 19 height 17
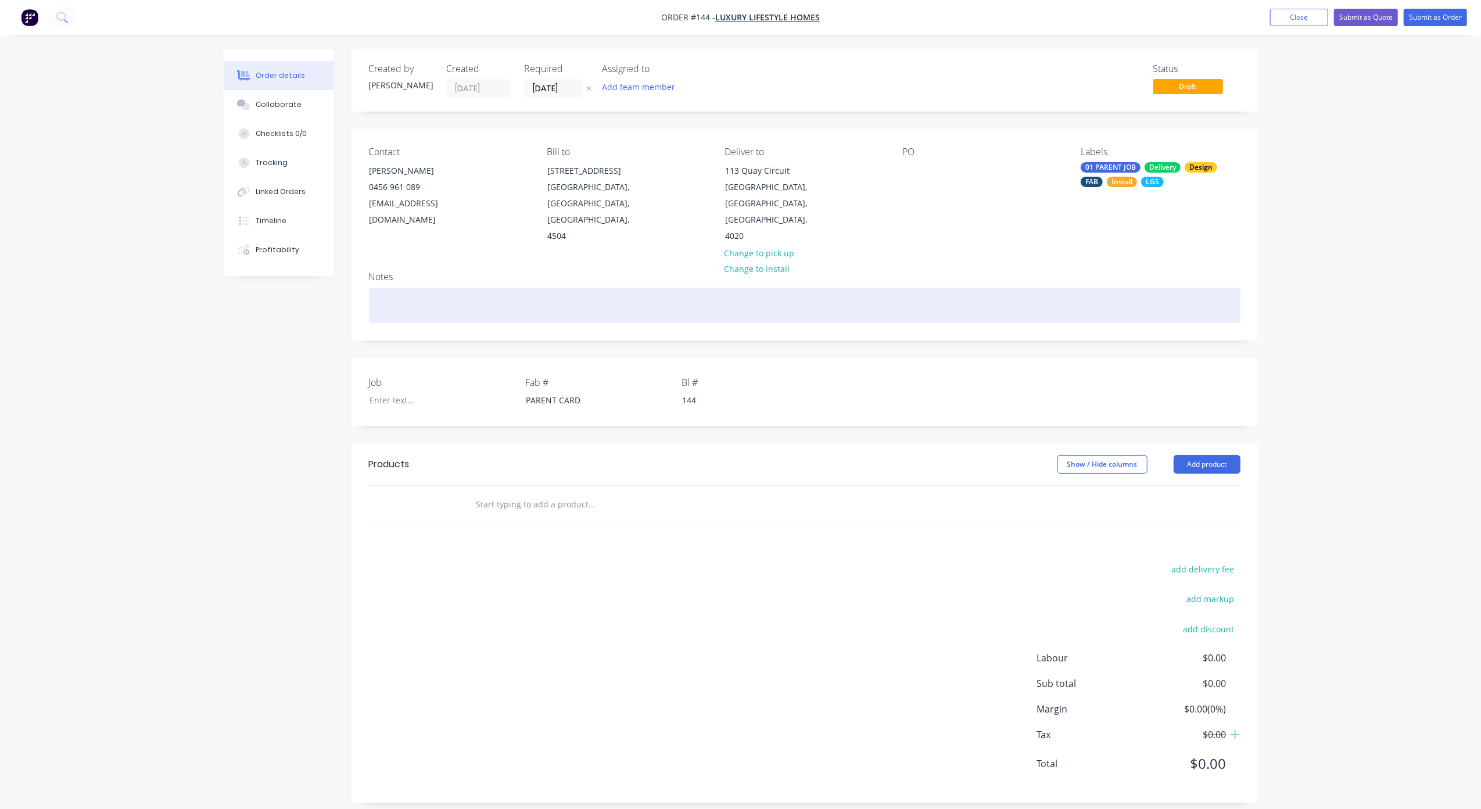
click at [380, 288] on div at bounding box center [804, 305] width 871 height 35
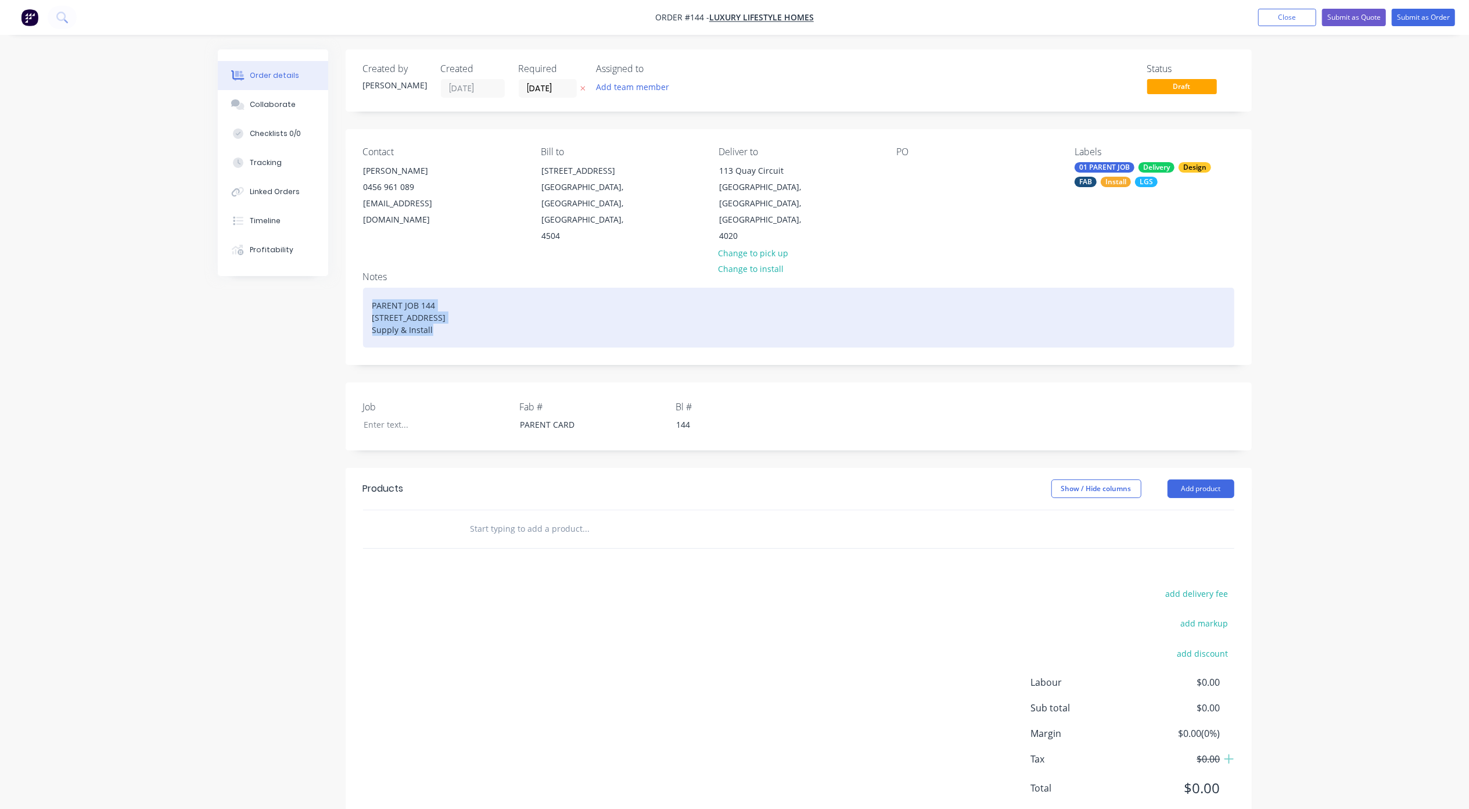
drag, startPoint x: 448, startPoint y: 294, endPoint x: 356, endPoint y: 266, distance: 96.5
click at [356, 266] on div "Notes PARENT JOB [STREET_ADDRESS] Supply & Install" at bounding box center [799, 313] width 906 height 102
copy div "PARENT JOB [STREET_ADDRESS] Supply & Install"
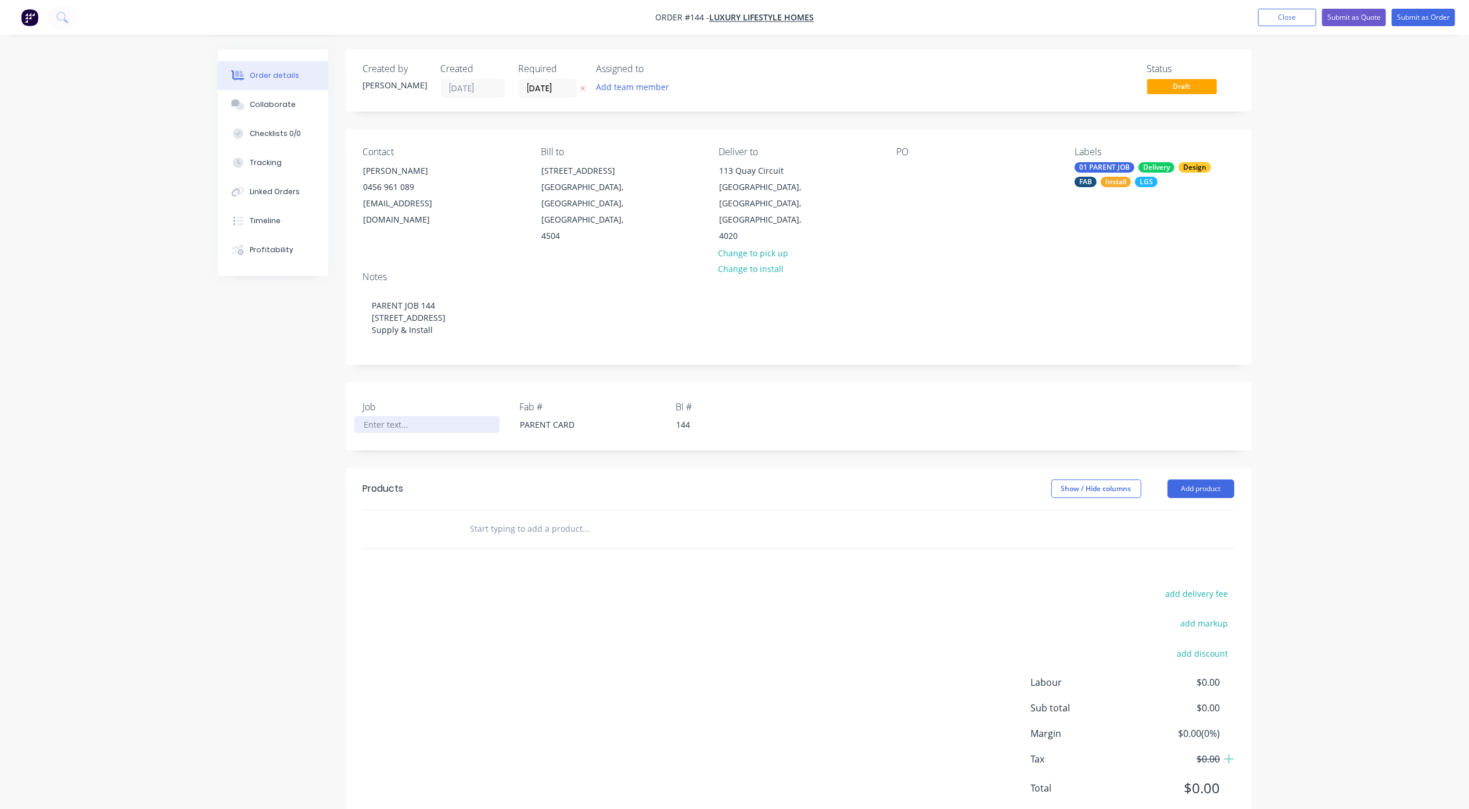
click at [382, 416] on div at bounding box center [426, 424] width 145 height 17
paste div
click at [233, 436] on div "Created by [PERSON_NAME] Created [DATE] Required [DATE] Assigned to Add team me…" at bounding box center [735, 452] width 1034 height 807
click at [426, 416] on div "PARENT JOB [STREET_ADDRESS] Supply & Install" at bounding box center [426, 430] width 145 height 29
click at [249, 419] on div "Created by [PERSON_NAME] Created [DATE] Required [DATE] Assigned to Add team me…" at bounding box center [735, 459] width 1034 height 820
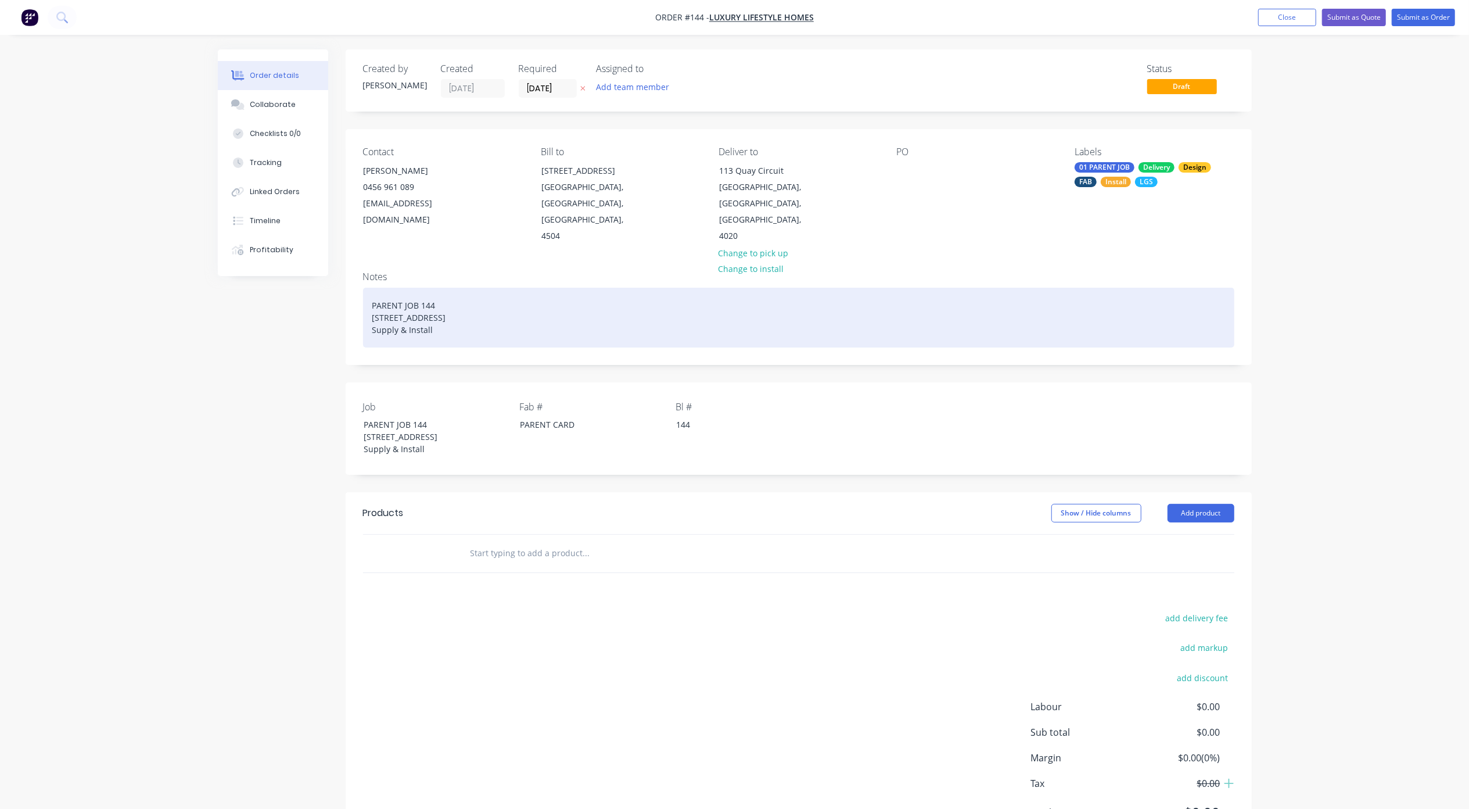
click at [417, 290] on div "PARENT JOB [STREET_ADDRESS] Supply & Install" at bounding box center [798, 318] width 871 height 60
click at [422, 288] on div "PARENT JOB [STREET_ADDRESS] Supply & Install" at bounding box center [798, 318] width 871 height 60
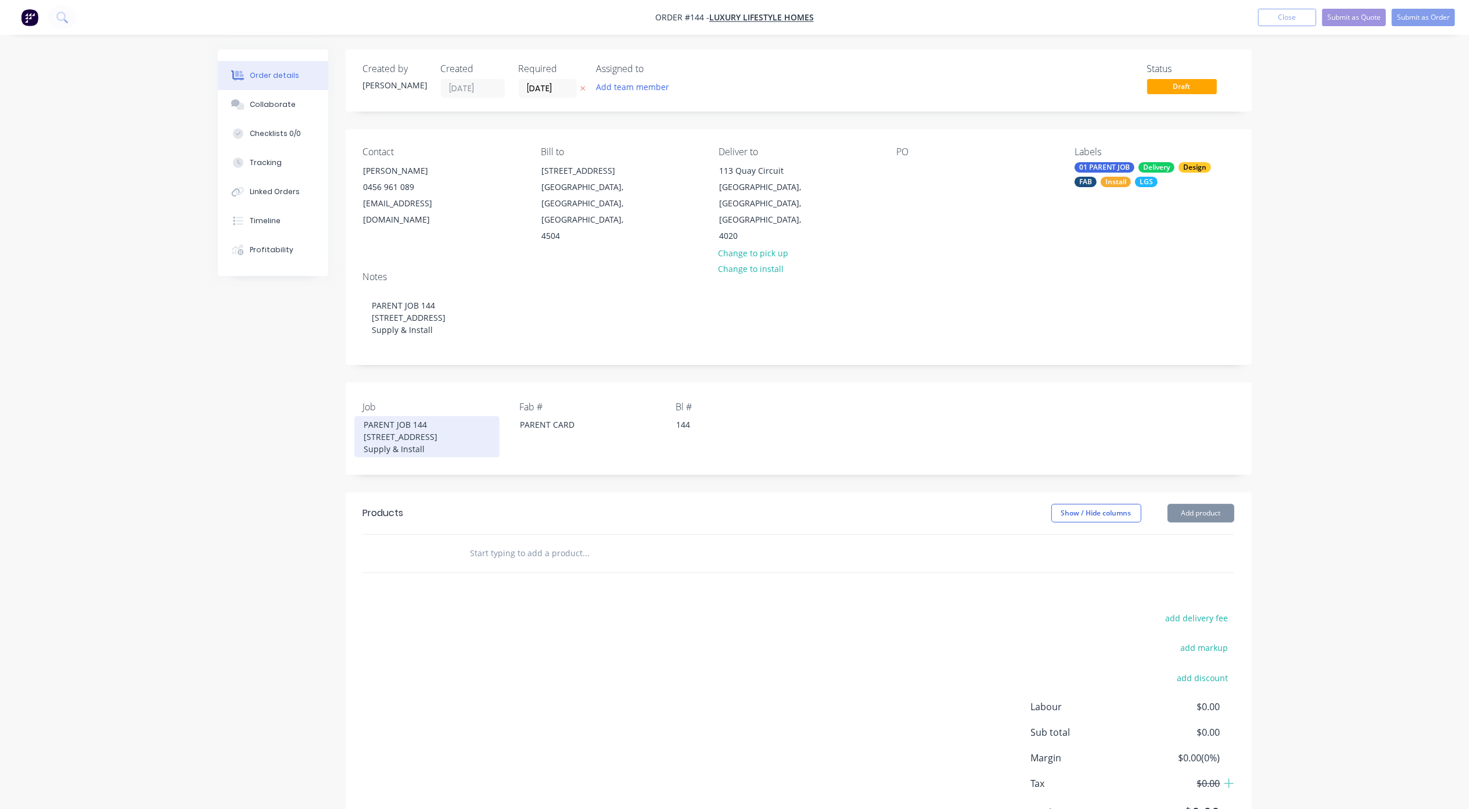
click at [387, 416] on div "PARENT JOB [STREET_ADDRESS] Supply & Install" at bounding box center [426, 436] width 145 height 41
click at [418, 416] on div "PARENT JOB [STREET_ADDRESS] Supply & Install" at bounding box center [426, 436] width 145 height 41
click at [173, 443] on div "Order details Collaborate Checklists 0/0 Tracking Linked Orders Timeline Profit…" at bounding box center [734, 434] width 1469 height 869
